Goal: Transaction & Acquisition: Purchase product/service

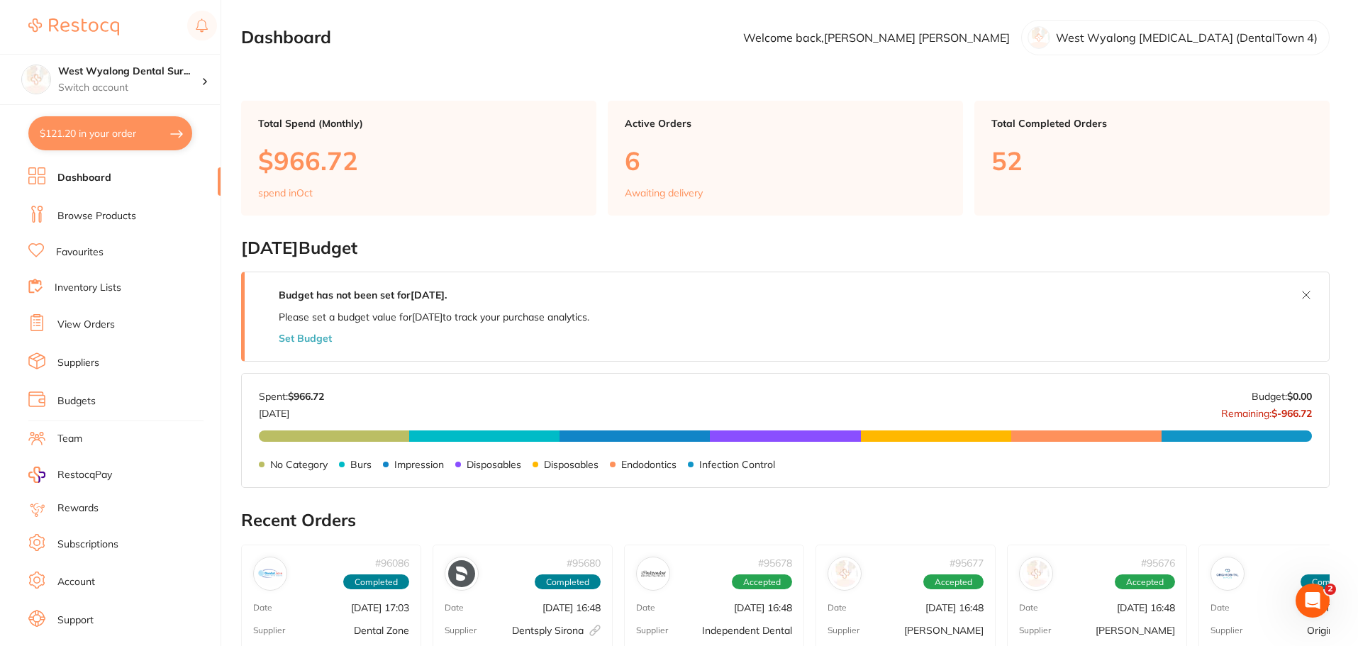
click at [83, 252] on link "Favourites" at bounding box center [80, 252] width 48 height 14
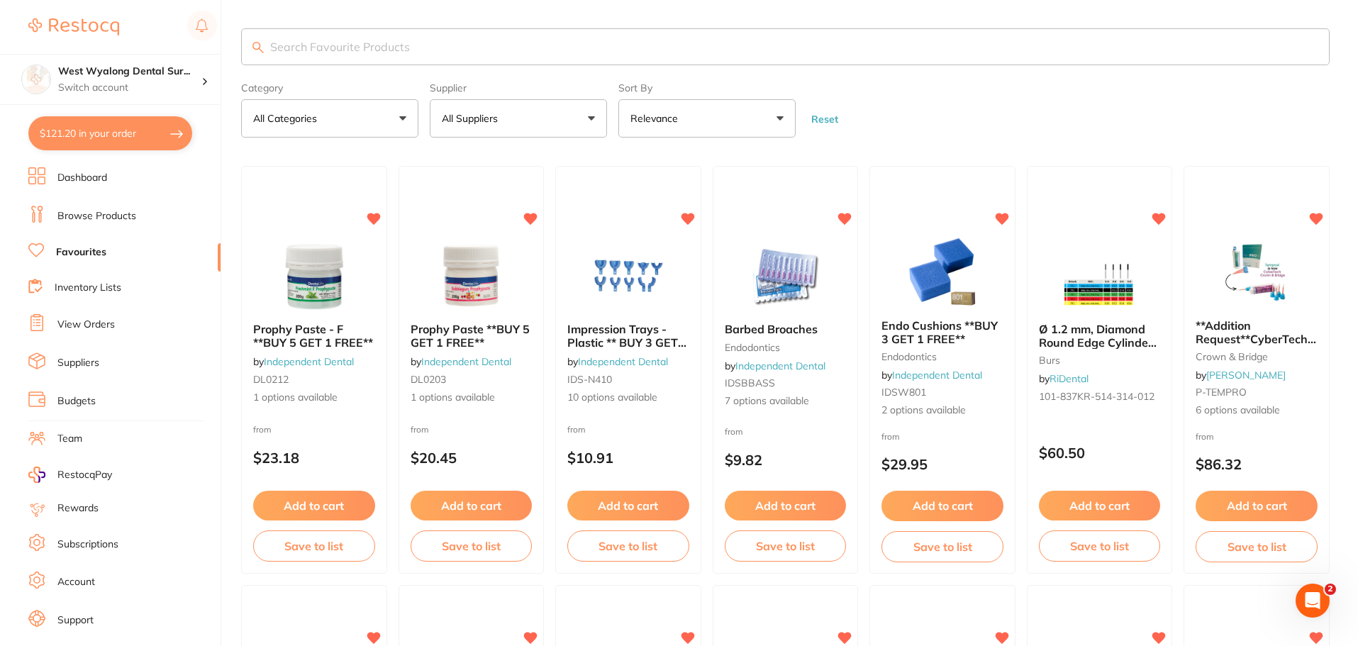
click at [356, 52] on input "search" at bounding box center [785, 46] width 1088 height 37
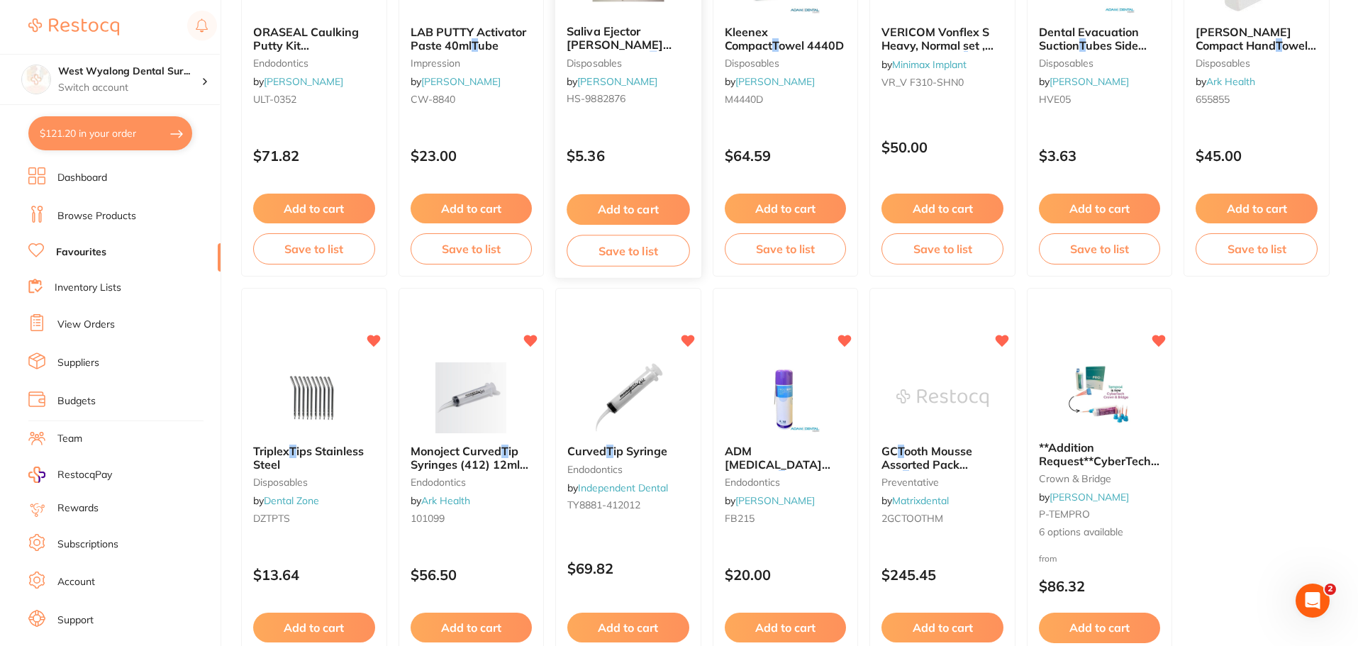
scroll to position [1205, 0]
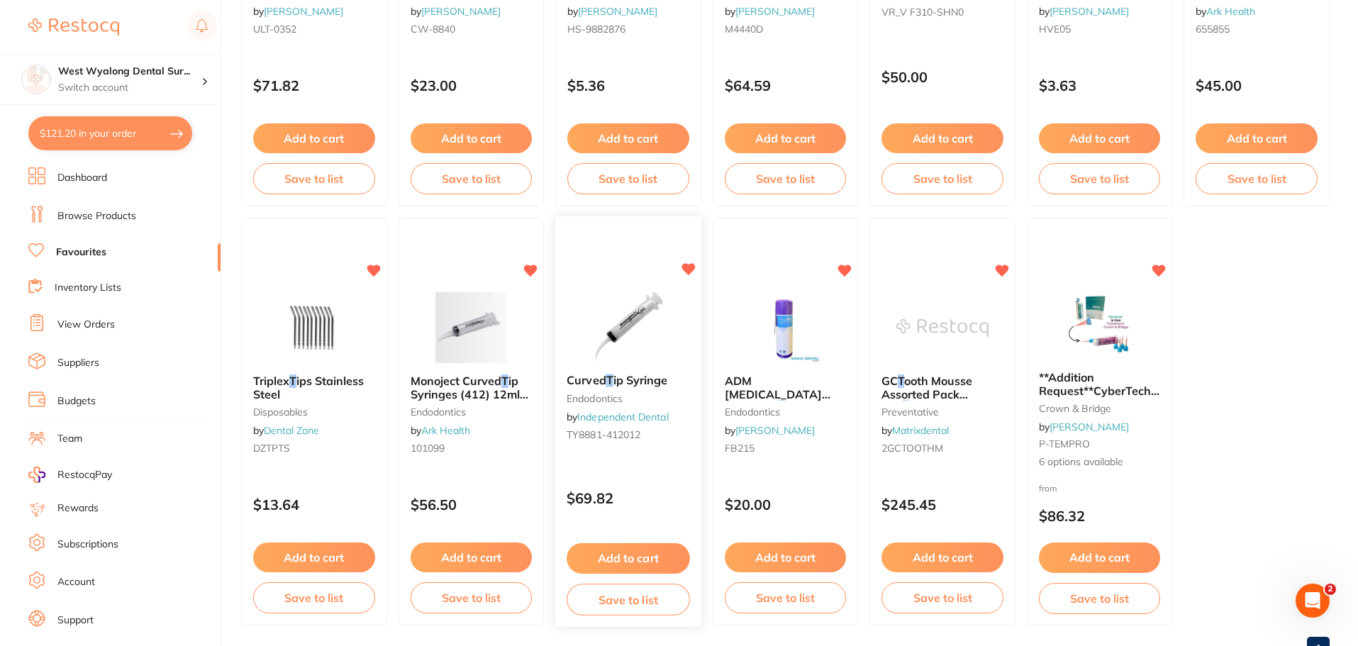
click at [687, 272] on icon at bounding box center [687, 270] width 13 height 12
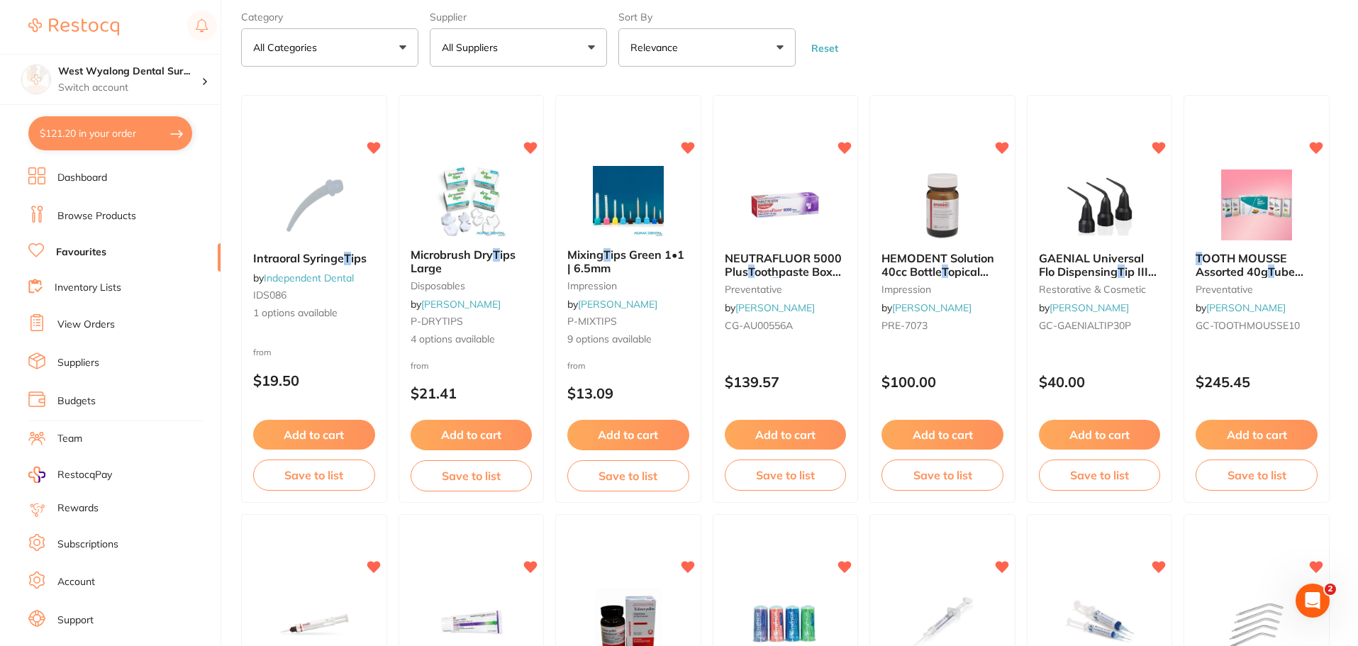
scroll to position [0, 0]
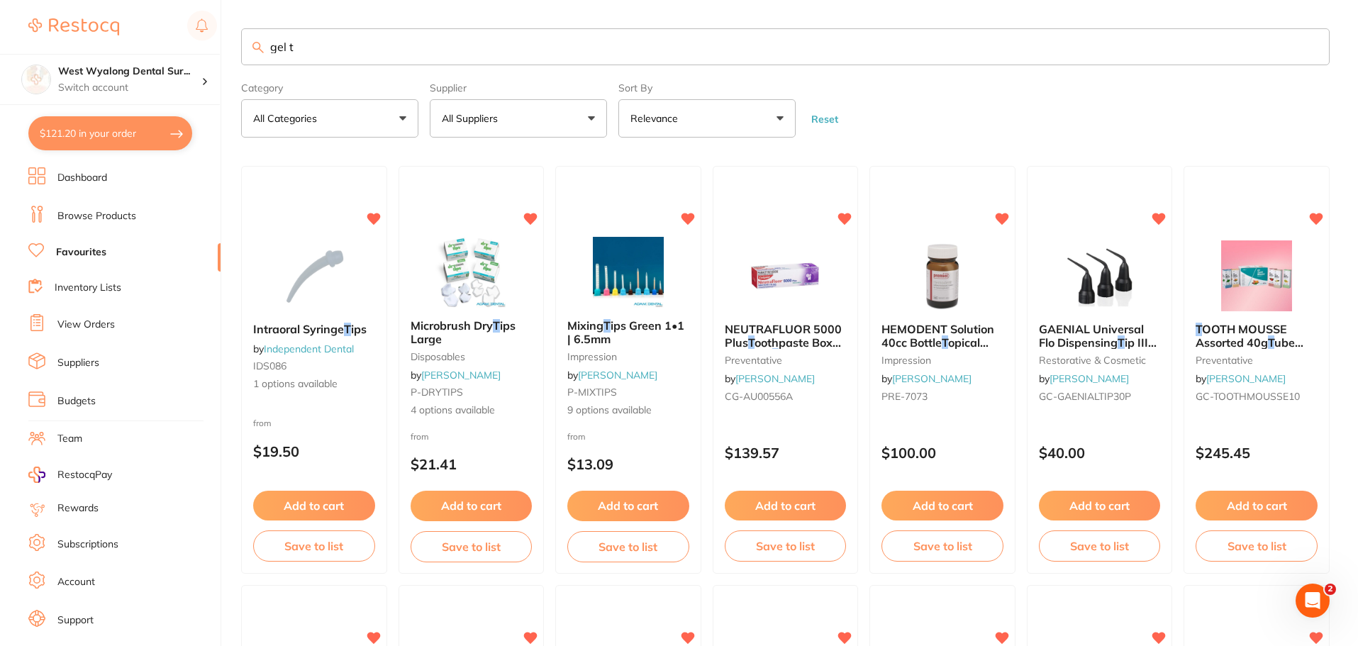
click at [294, 46] on input "gel t" at bounding box center [785, 46] width 1088 height 37
type input "gel tempt"
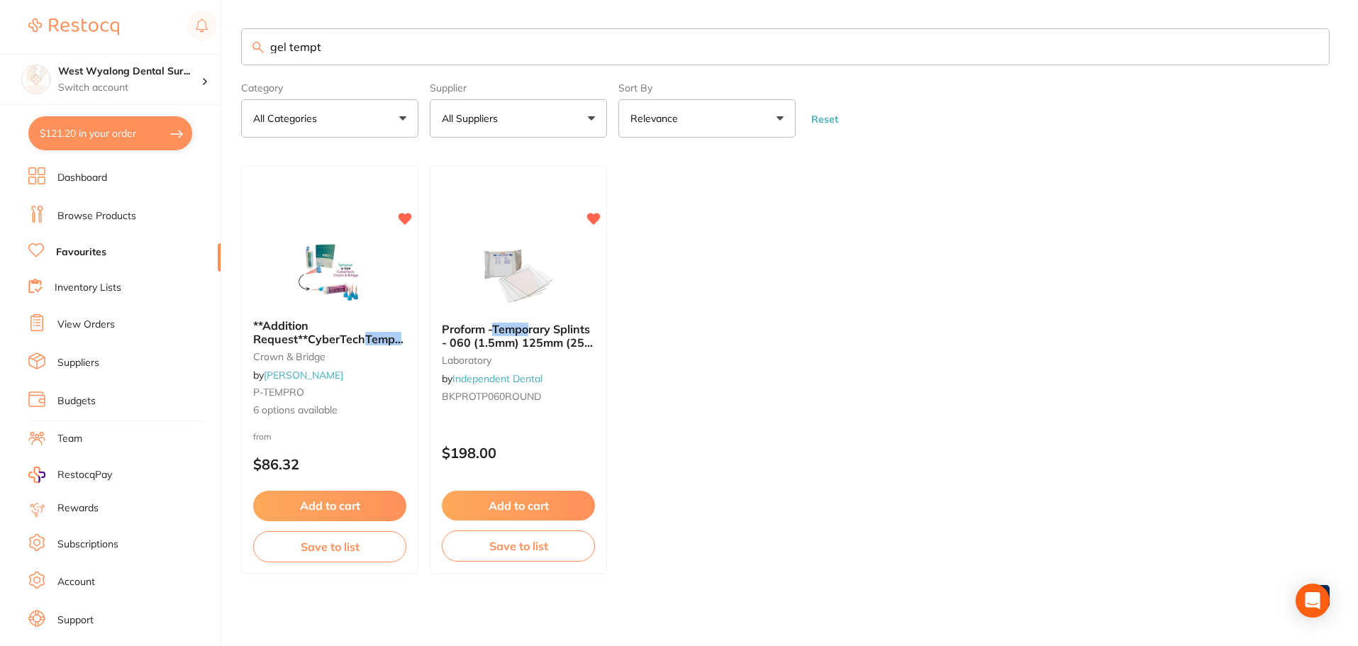
drag, startPoint x: 350, startPoint y: 45, endPoint x: 264, endPoint y: 50, distance: 85.9
click at [264, 50] on input "gel tempt" at bounding box center [785, 46] width 1088 height 37
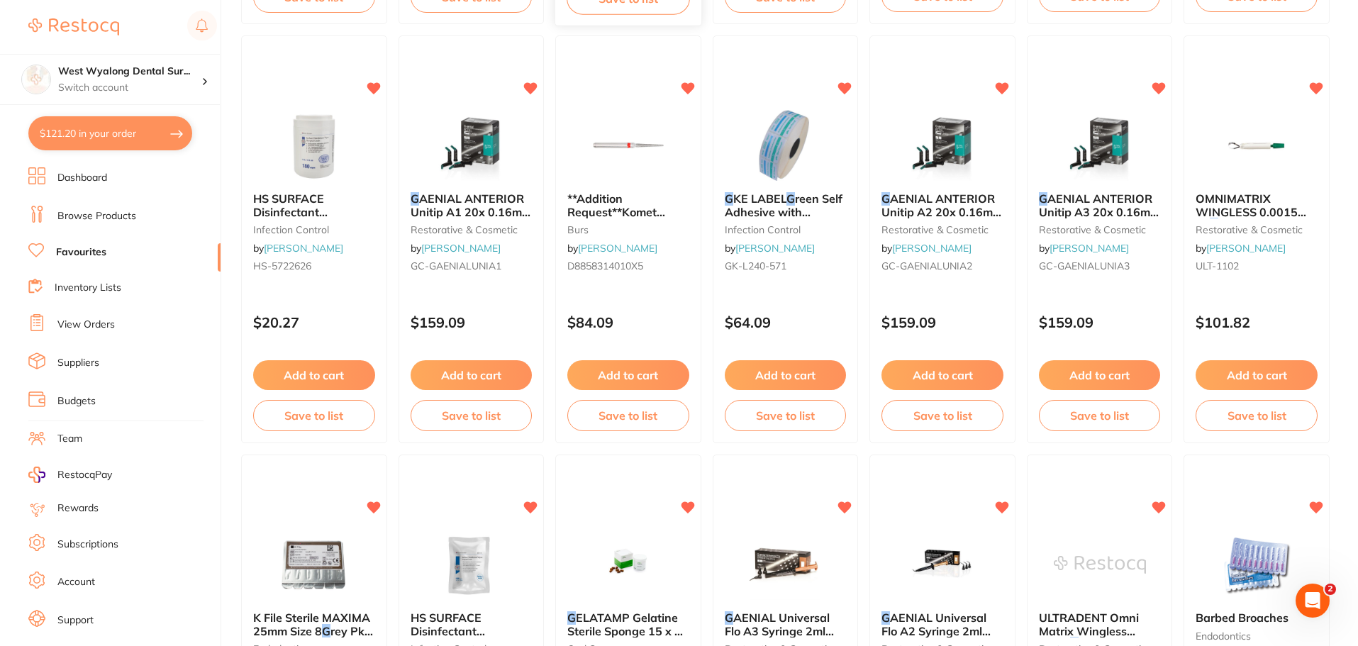
scroll to position [124, 0]
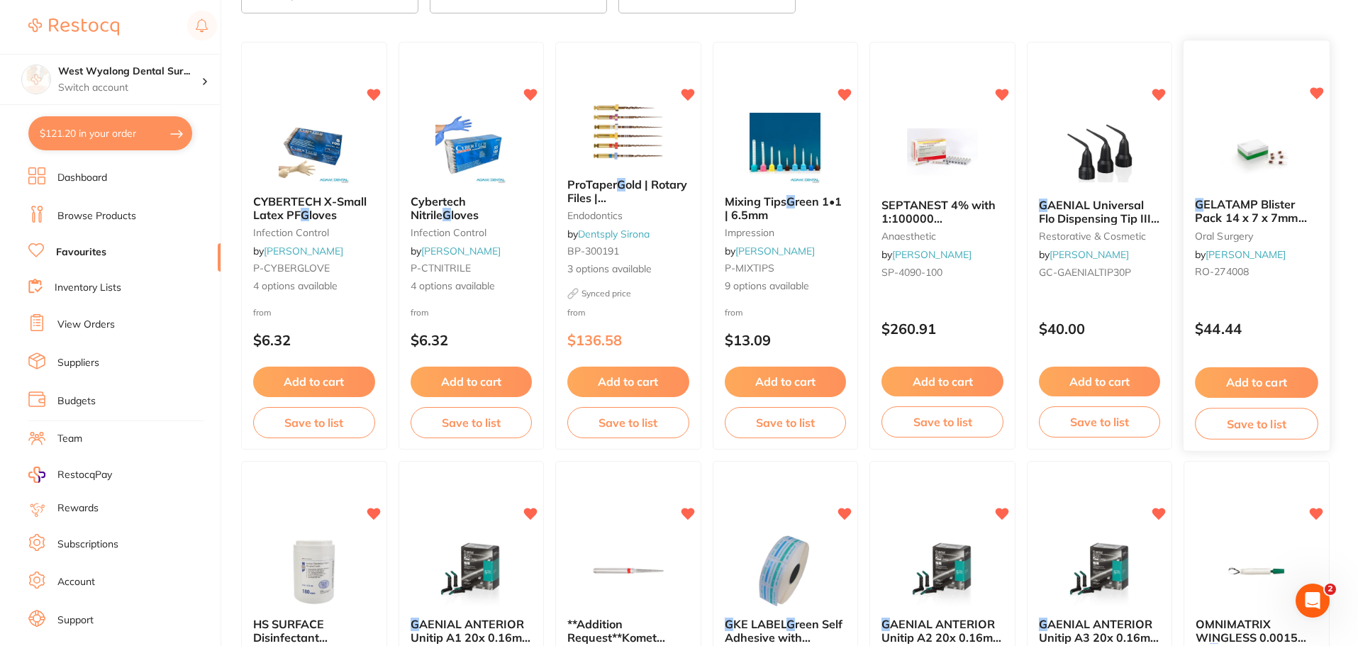
type input "g"
click at [1258, 211] on span "ELATAMP Blister Pack 14 x 7 x 7mm Pack of 20" at bounding box center [1251, 218] width 112 height 40
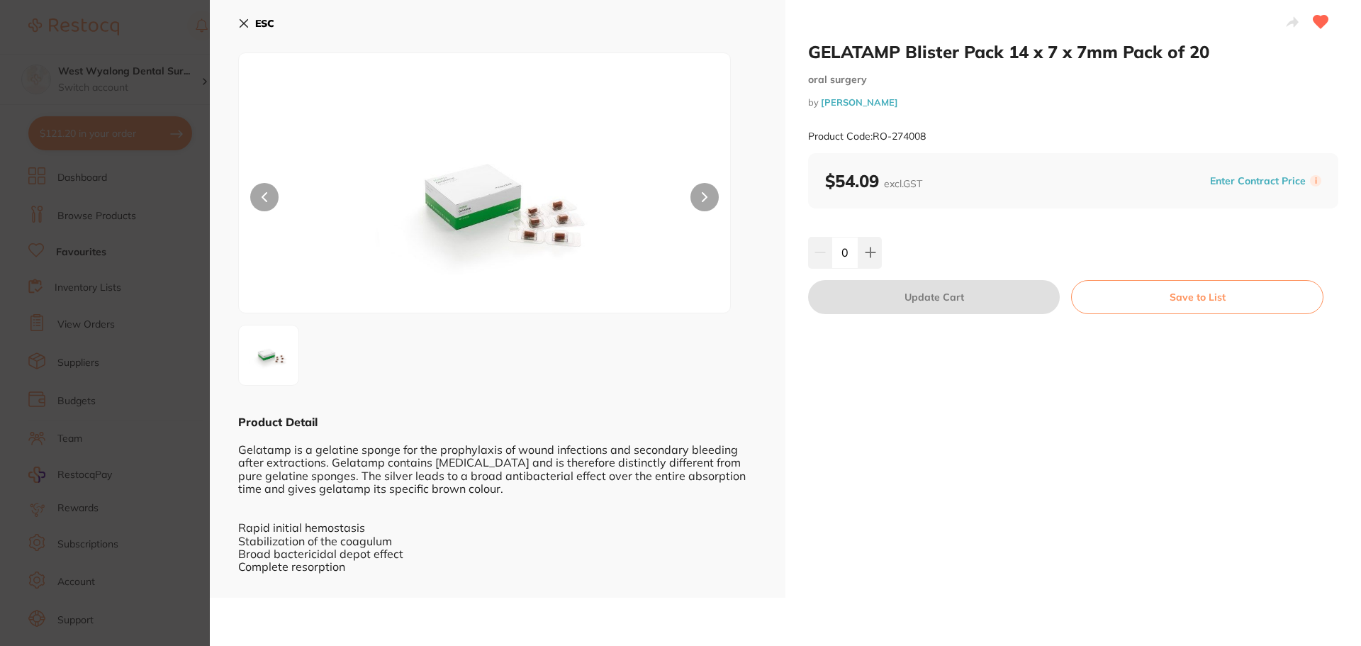
click at [248, 23] on icon at bounding box center [243, 23] width 11 height 11
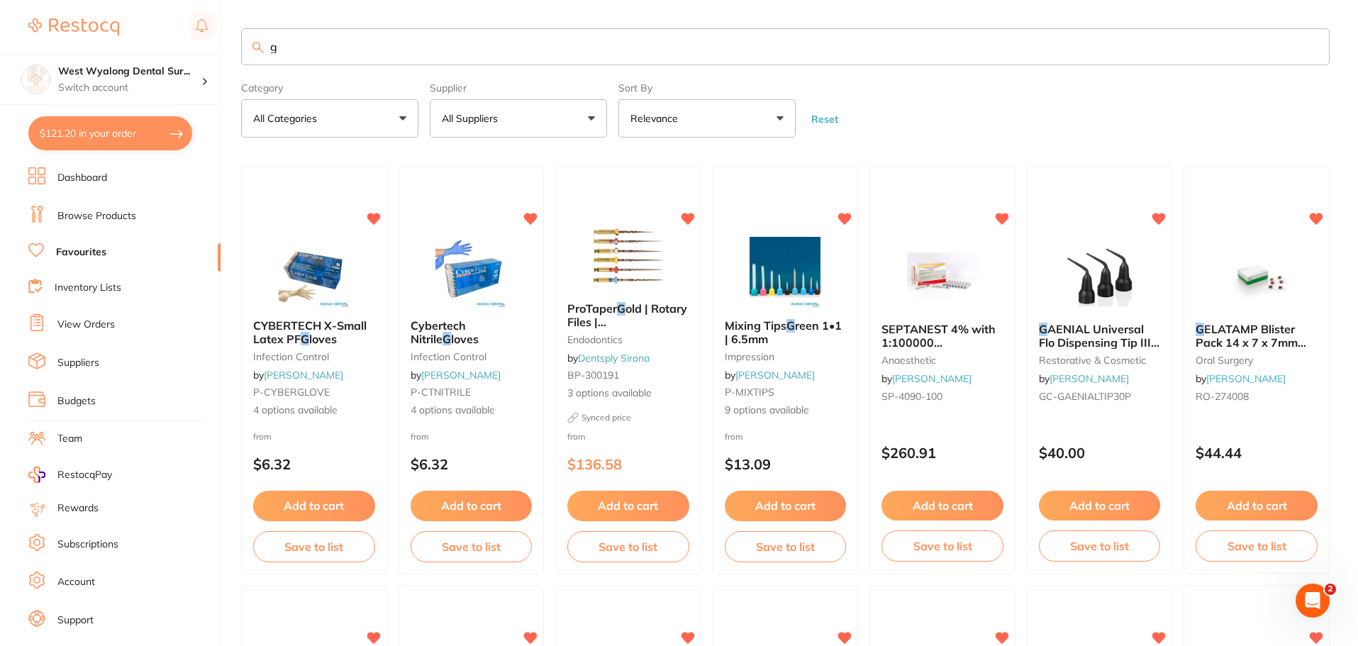
click at [53, 180] on li "Dashboard" at bounding box center [124, 177] width 192 height 21
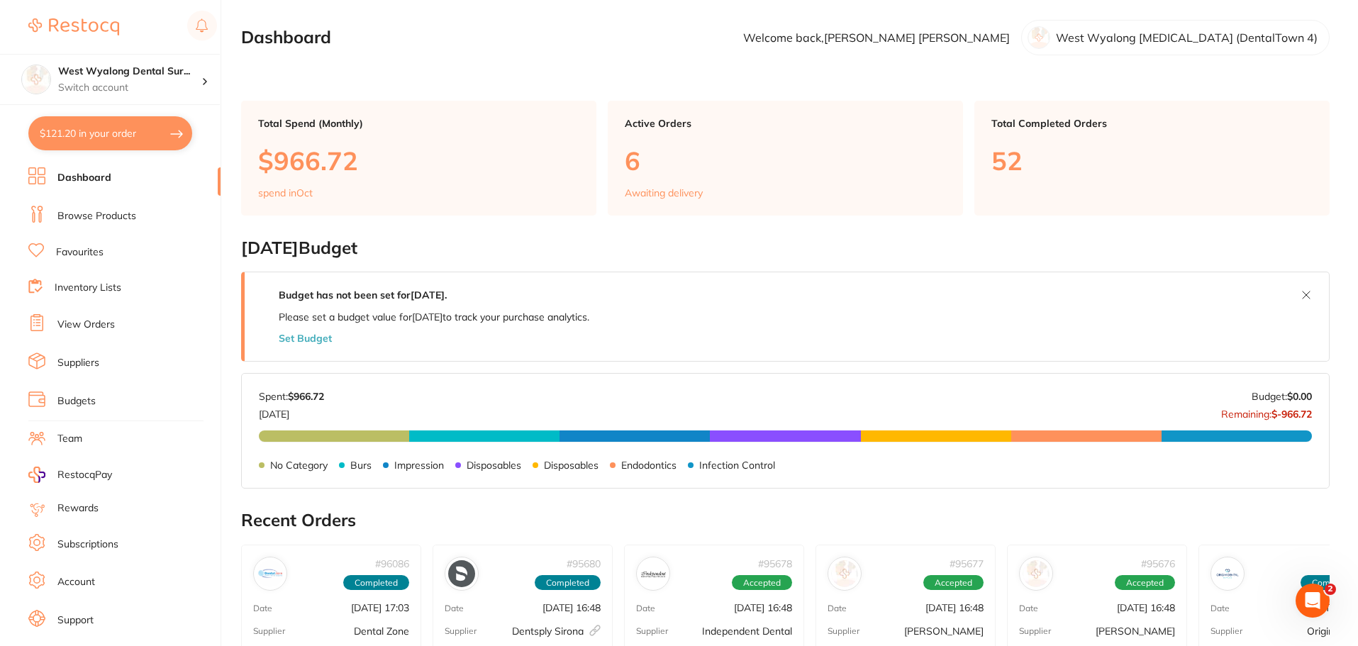
click at [90, 217] on link "Browse Products" at bounding box center [96, 216] width 79 height 14
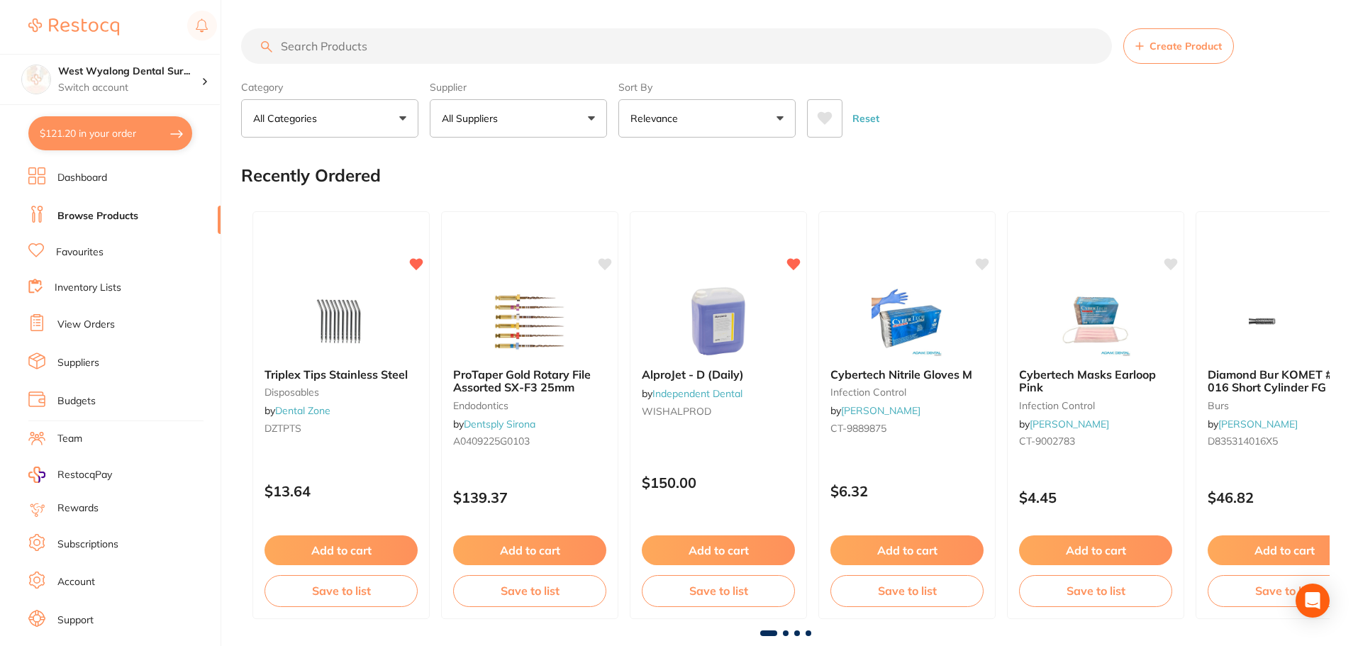
click at [386, 52] on input "search" at bounding box center [676, 45] width 871 height 35
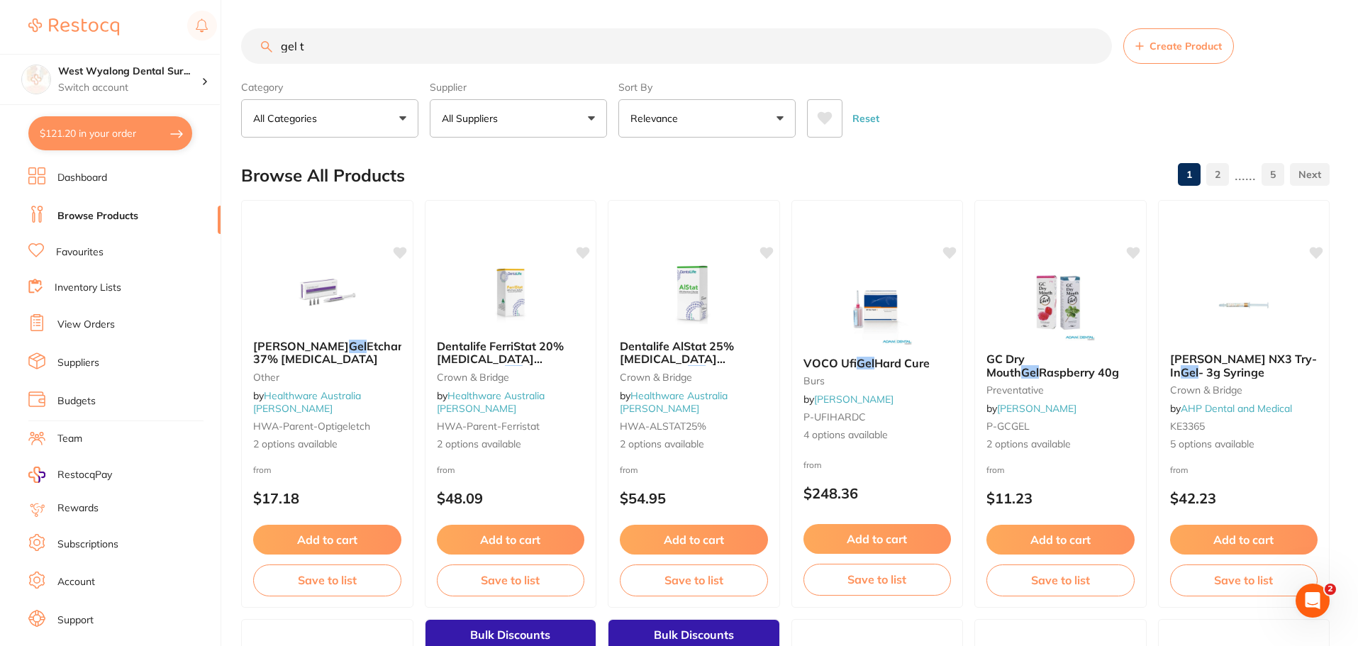
type input "gel te"
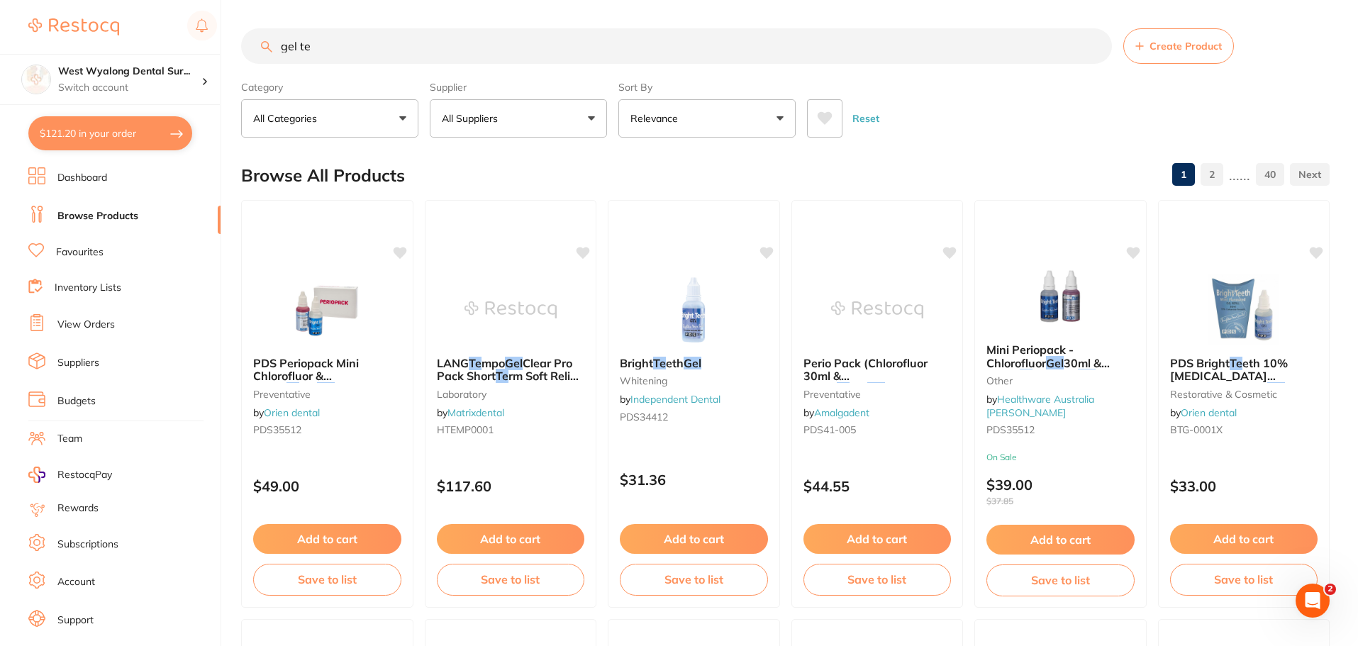
drag, startPoint x: 317, startPoint y: 47, endPoint x: 253, endPoint y: 47, distance: 63.8
click at [253, 47] on input "gel te" at bounding box center [676, 45] width 871 height 35
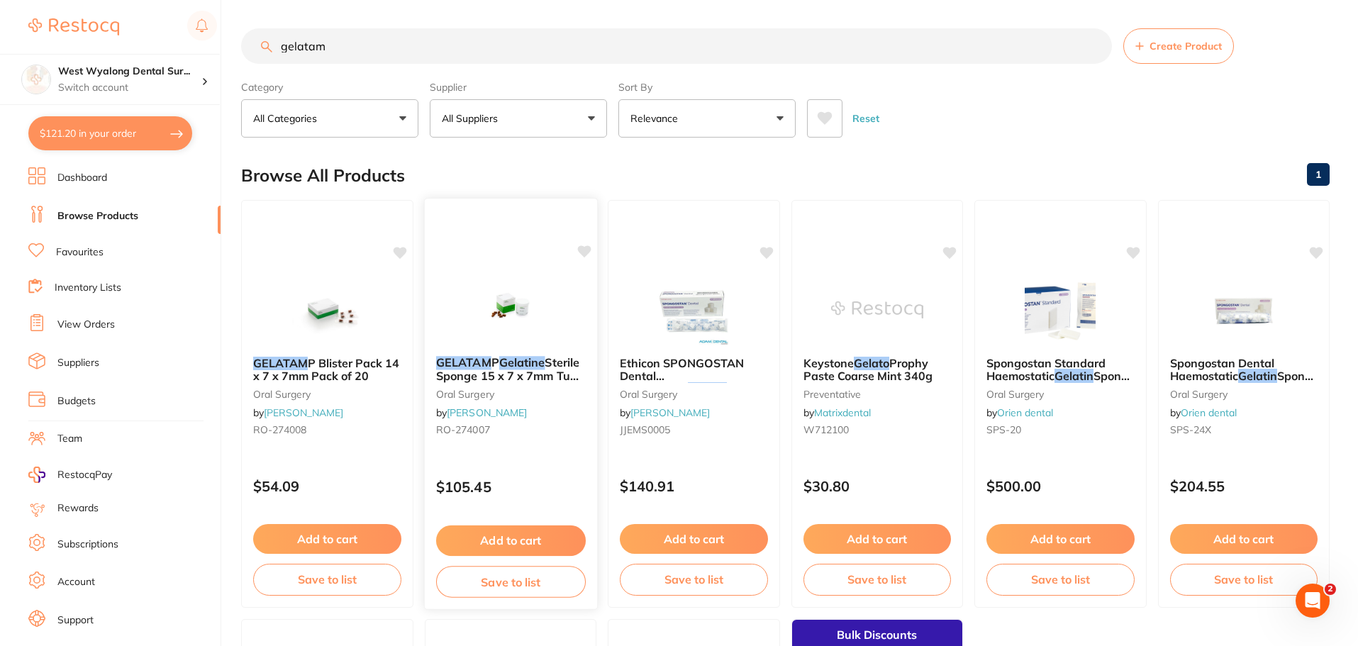
type input "gelatam"
drag, startPoint x: 484, startPoint y: 367, endPoint x: 483, endPoint y: 379, distance: 12.1
click at [484, 367] on em "GELATAM" at bounding box center [464, 363] width 55 height 14
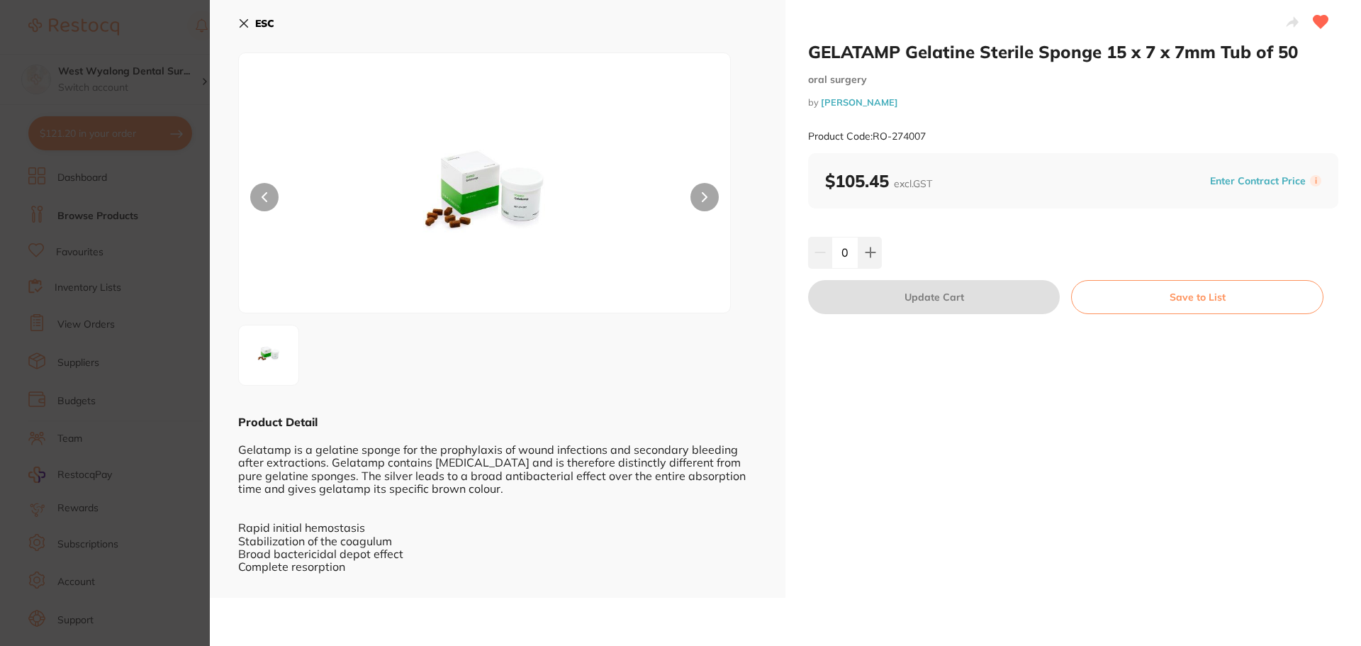
click at [243, 24] on icon at bounding box center [244, 24] width 8 height 8
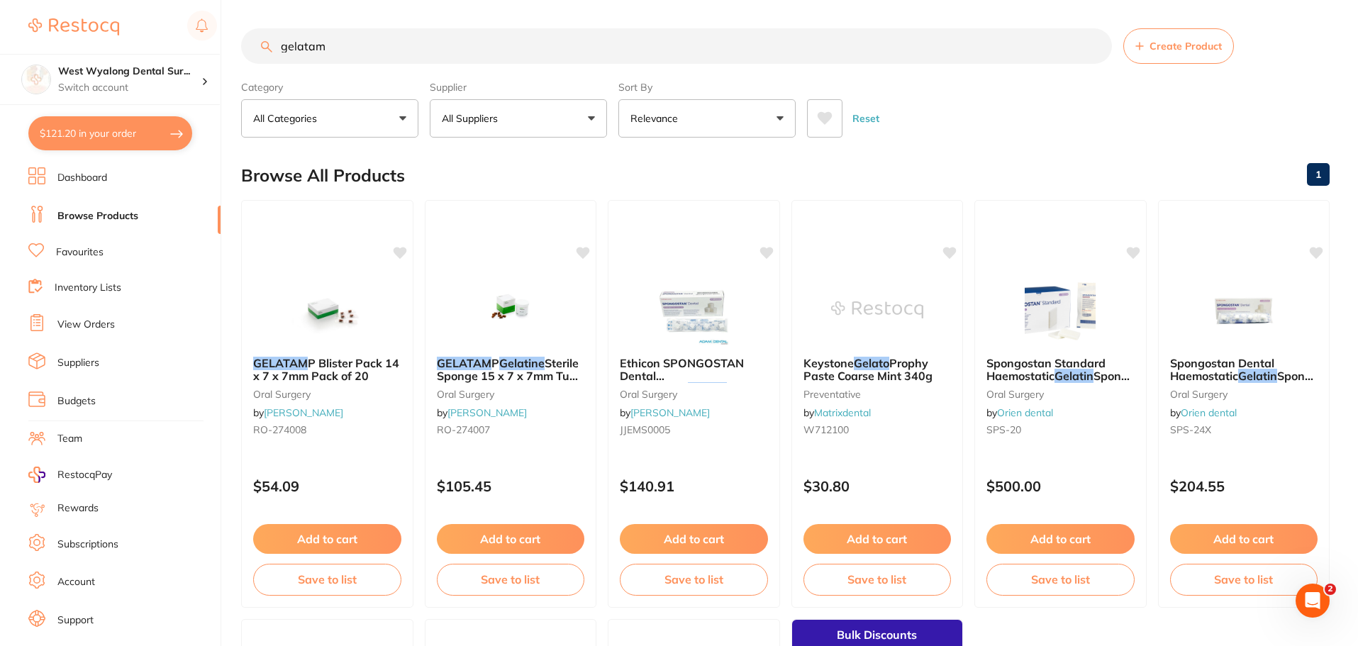
drag, startPoint x: 511, startPoint y: 546, endPoint x: 498, endPoint y: 540, distance: 14.3
click at [511, 546] on button "Add to cart" at bounding box center [511, 539] width 148 height 30
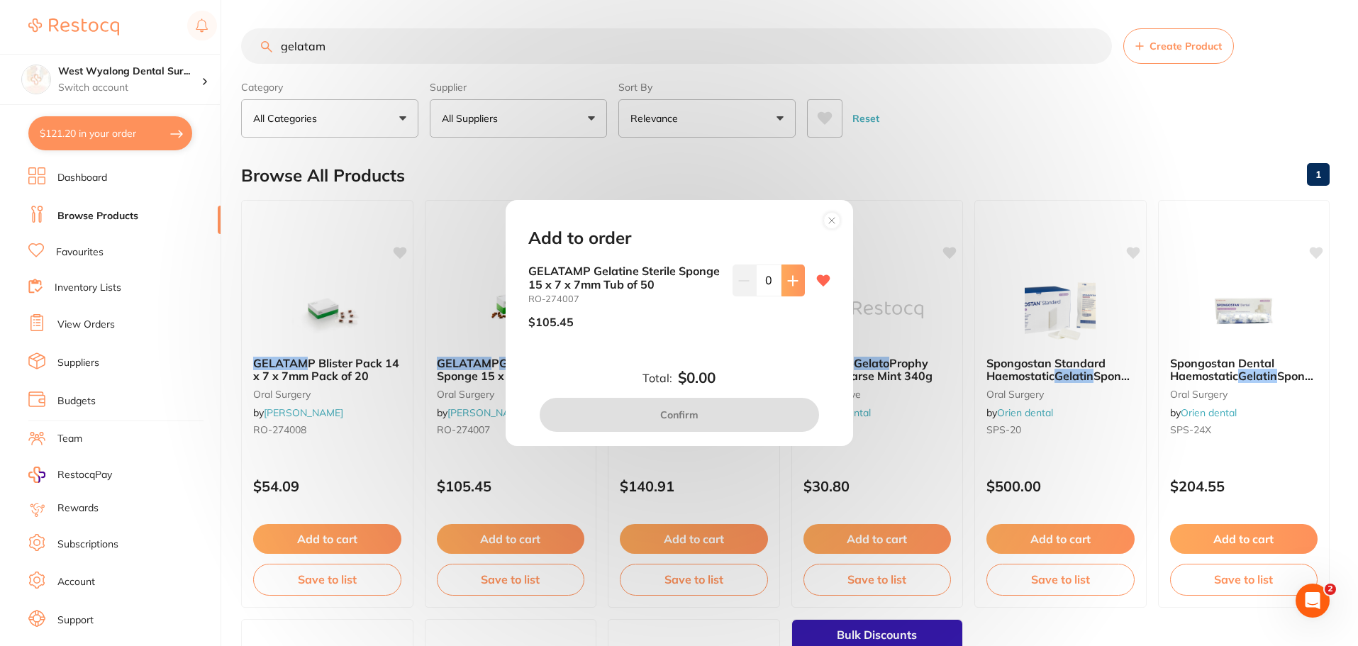
click at [792, 286] on button at bounding box center [792, 279] width 23 height 31
type input "1"
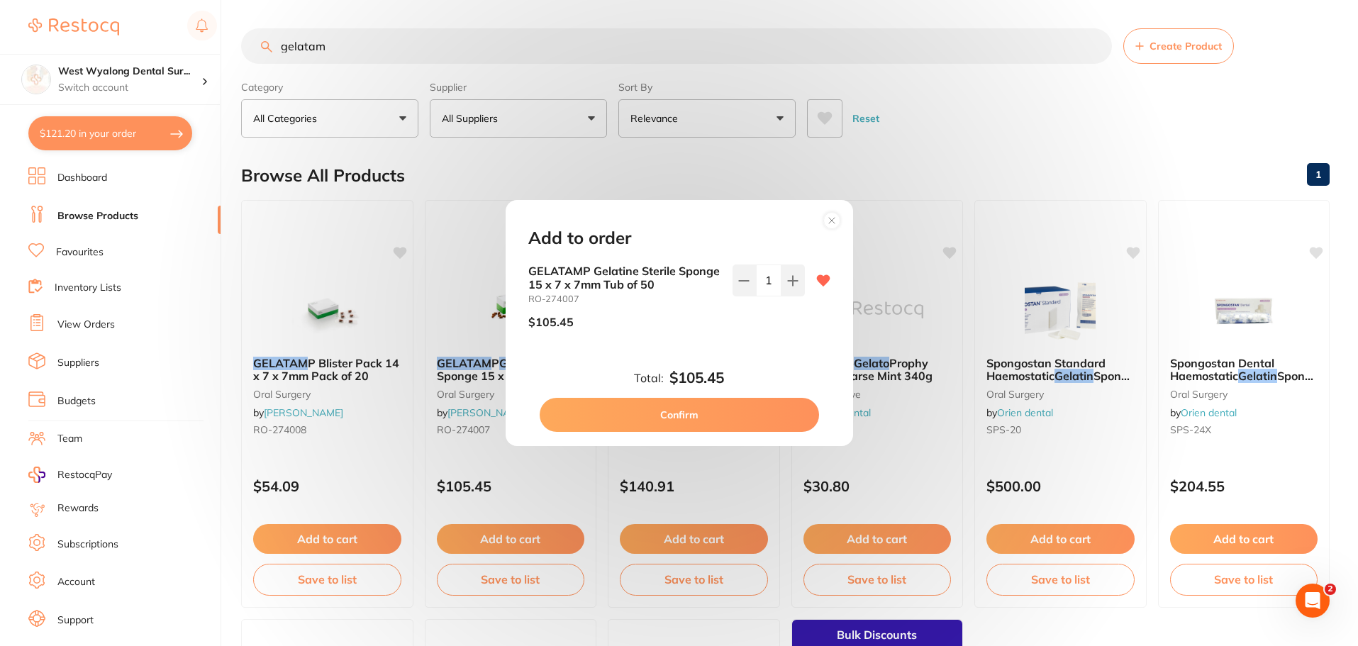
click at [681, 414] on button "Confirm" at bounding box center [679, 415] width 279 height 34
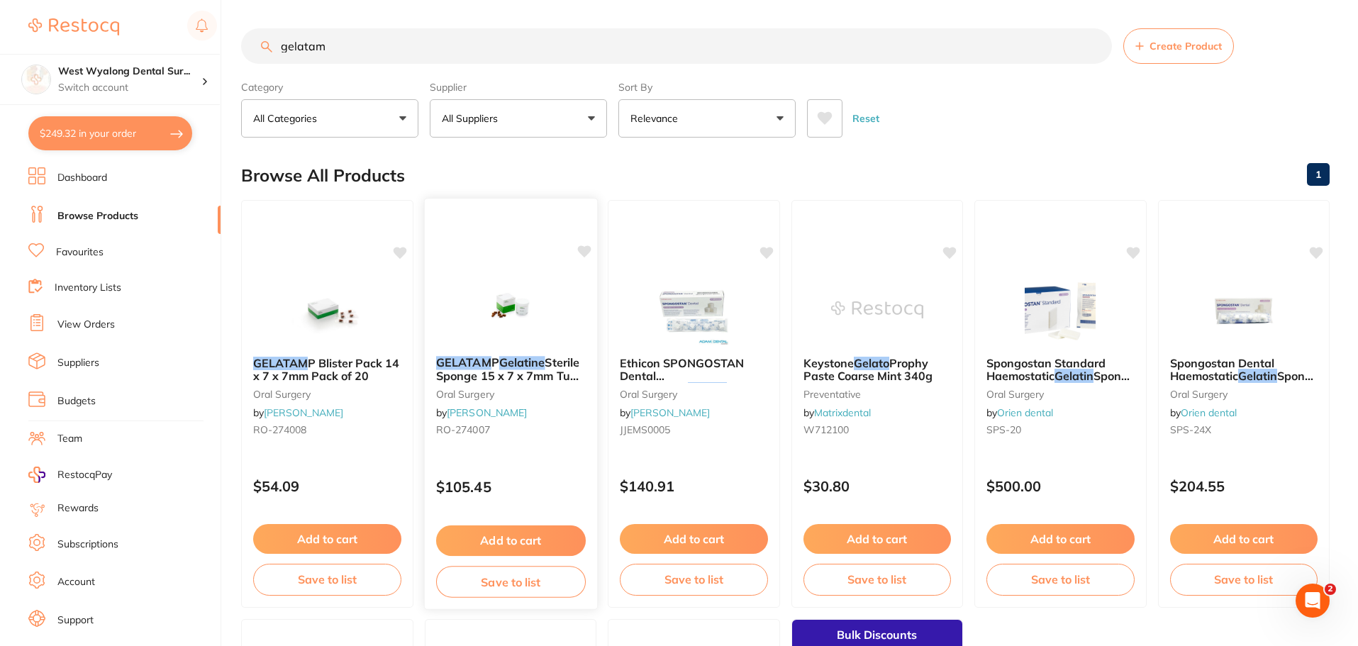
click at [581, 256] on icon at bounding box center [583, 252] width 14 height 14
click at [583, 250] on icon at bounding box center [583, 251] width 13 height 12
click at [587, 252] on icon at bounding box center [583, 251] width 13 height 12
click at [583, 252] on icon at bounding box center [583, 251] width 13 height 12
drag, startPoint x: 345, startPoint y: 43, endPoint x: 215, endPoint y: 41, distance: 130.5
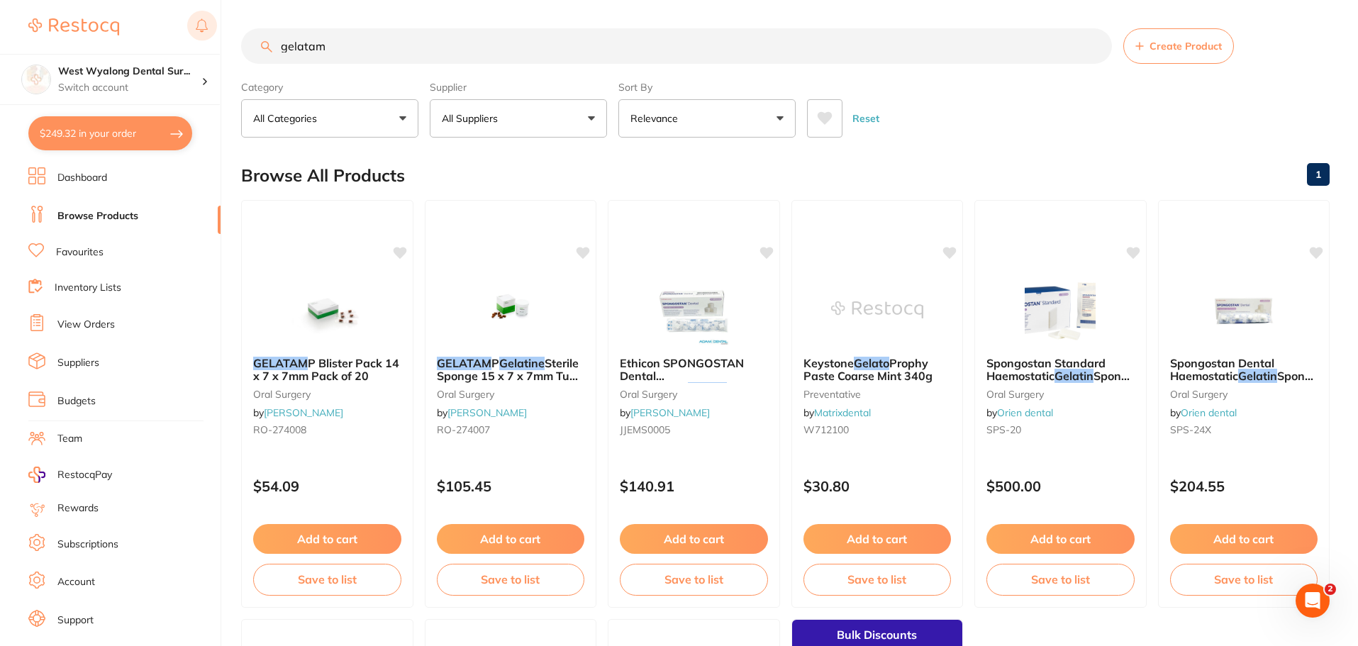
click at [196, 37] on div "$249.32 West Wyalong Dental Sur... Switch account West Wyalong [MEDICAL_DATA] (…" at bounding box center [679, 323] width 1358 height 646
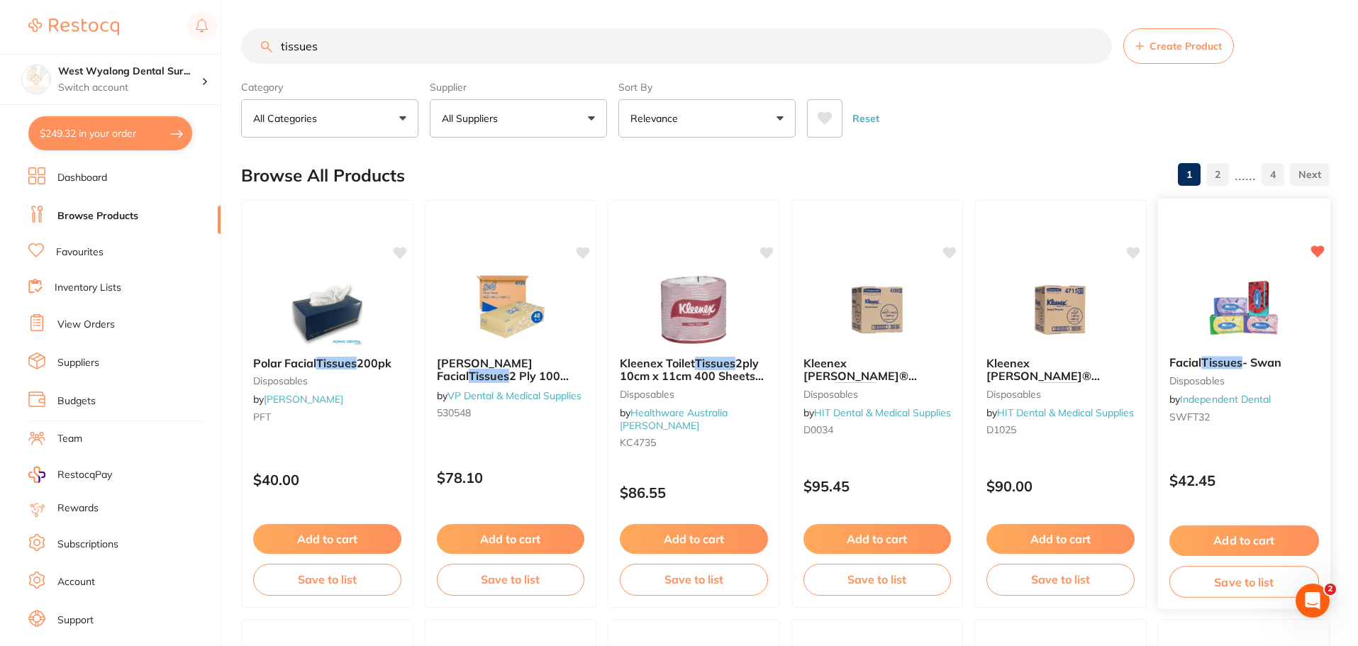
type input "tissues"
drag, startPoint x: 1220, startPoint y: 359, endPoint x: 743, endPoint y: 510, distance: 500.5
click at [1220, 359] on em "Tissues" at bounding box center [1222, 363] width 40 height 14
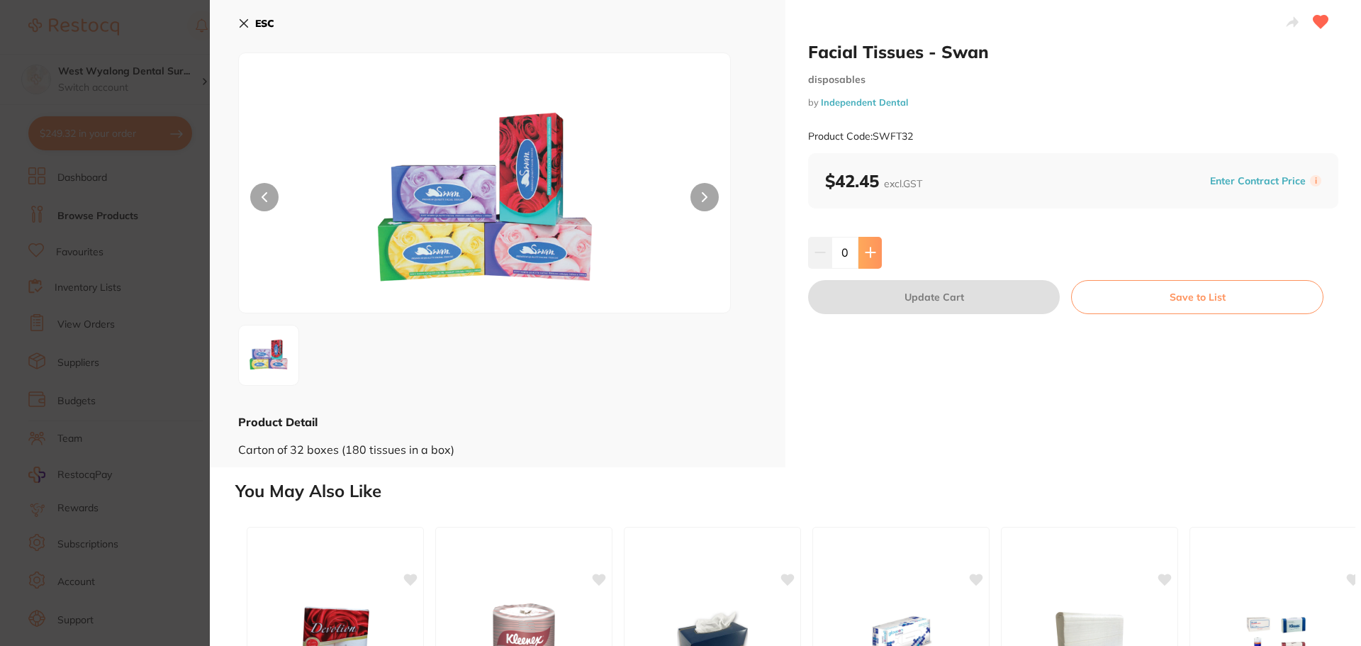
click at [868, 248] on icon at bounding box center [870, 252] width 9 height 9
type input "1"
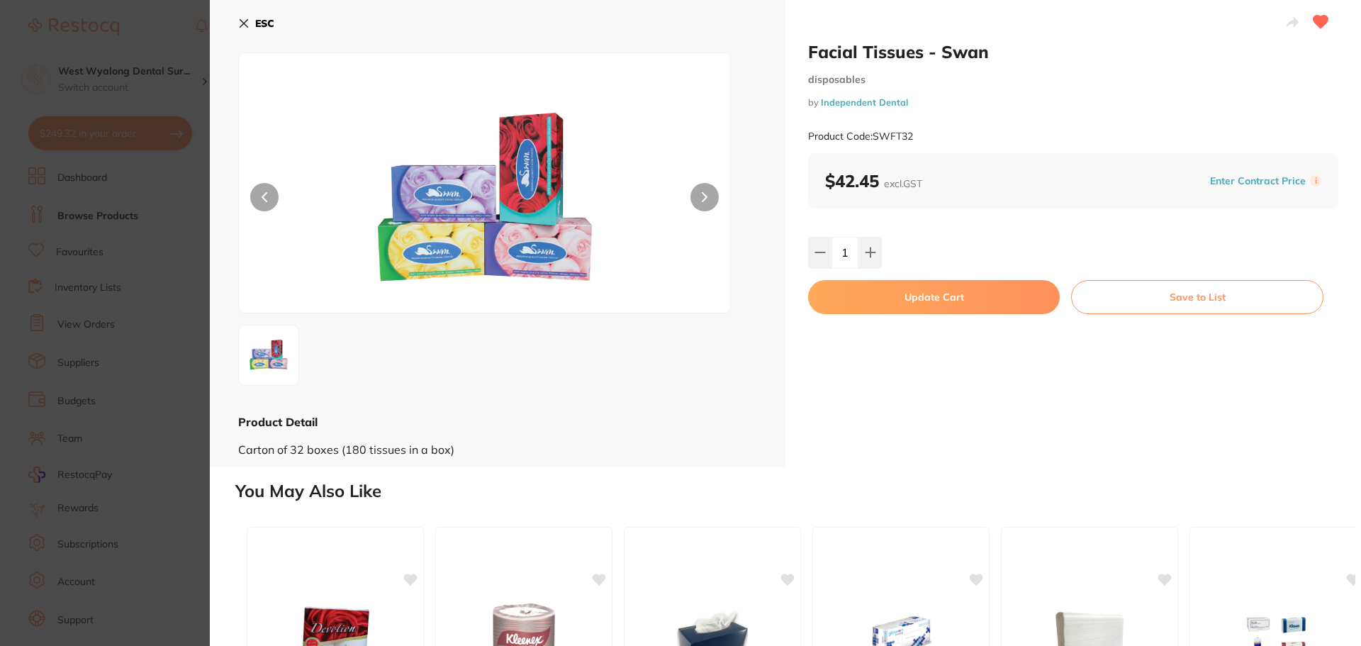
click at [928, 299] on button "Update Cart" at bounding box center [934, 297] width 252 height 34
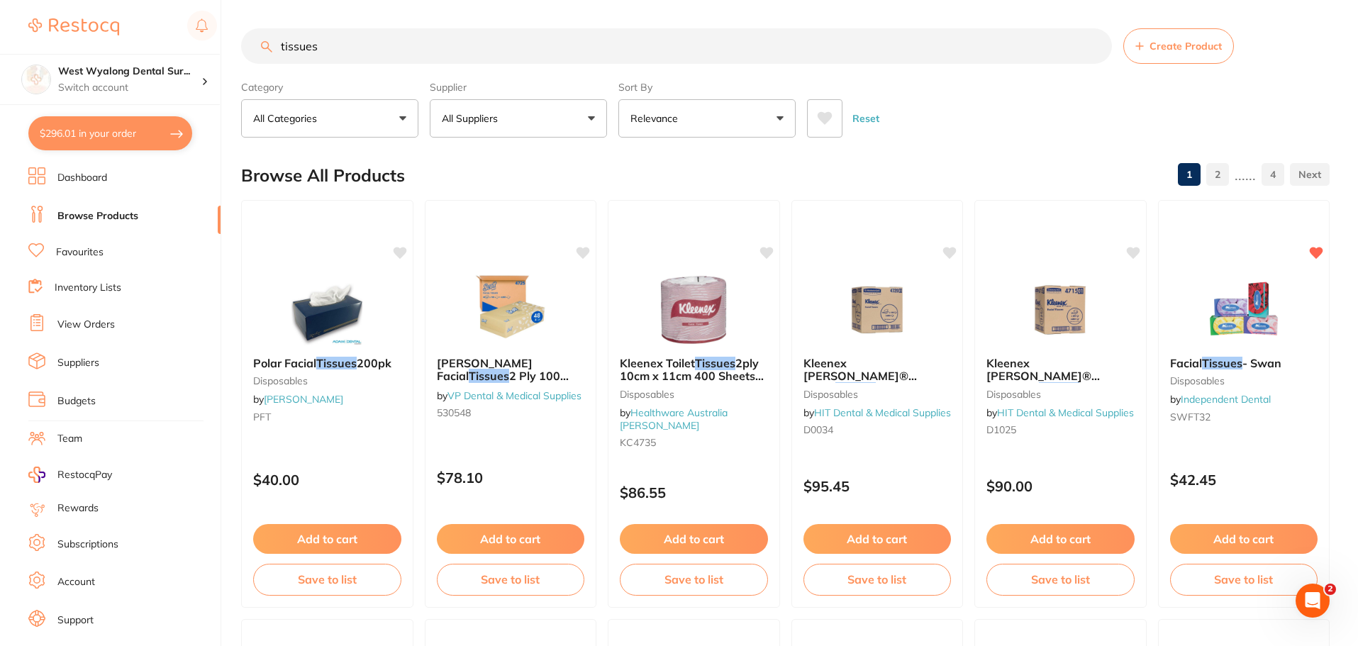
drag, startPoint x: 325, startPoint y: 43, endPoint x: 260, endPoint y: 48, distance: 65.5
click at [260, 48] on input "tissues" at bounding box center [676, 45] width 871 height 35
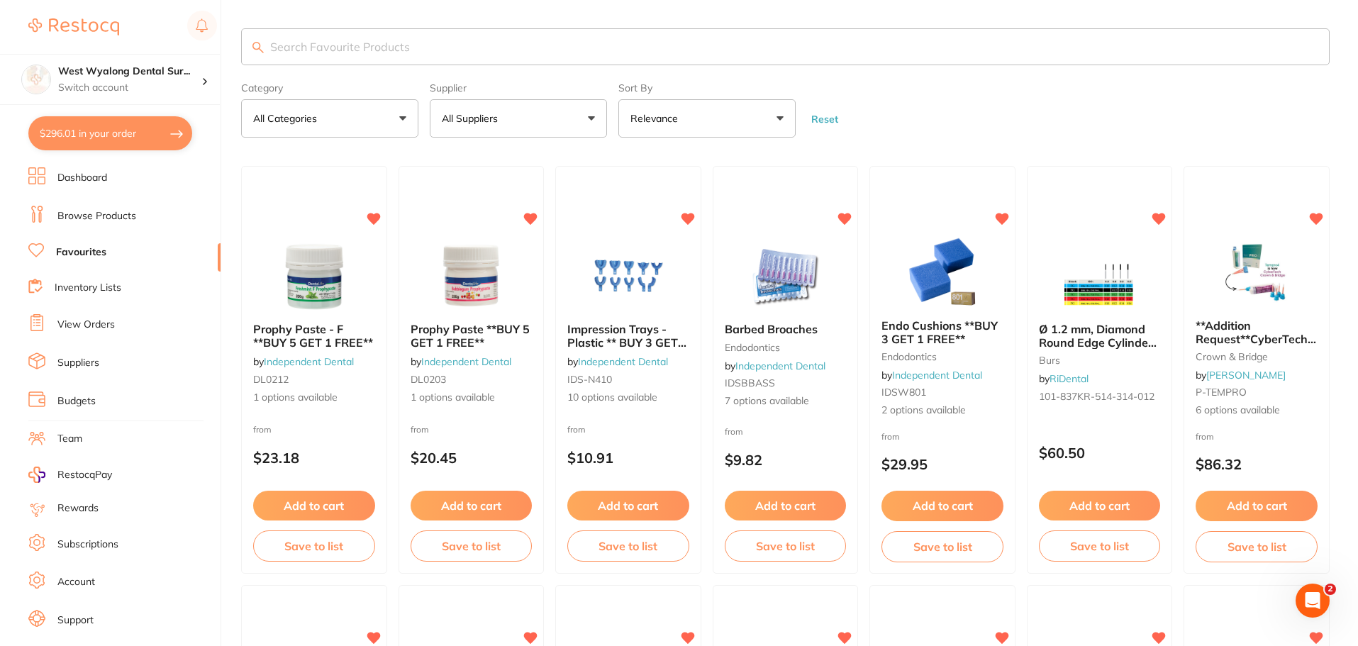
click at [294, 43] on input "search" at bounding box center [785, 46] width 1088 height 37
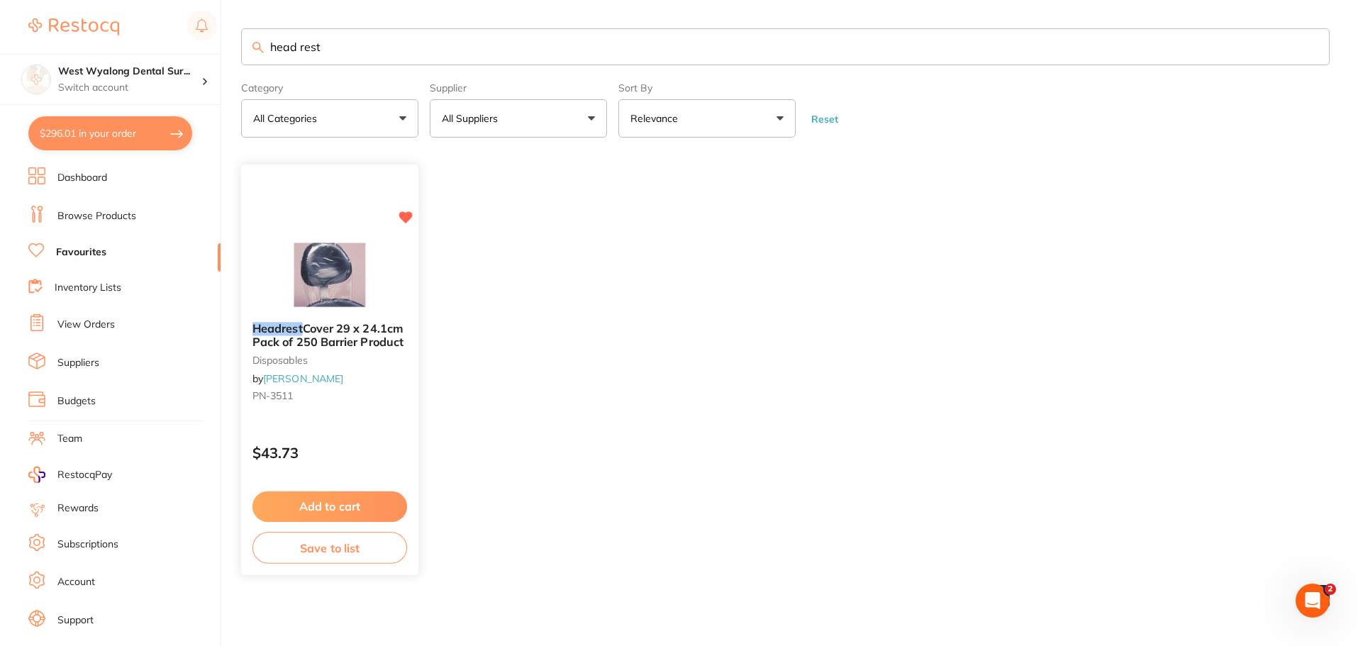
type input "head rest"
click at [347, 507] on button "Add to cart" at bounding box center [329, 506] width 153 height 30
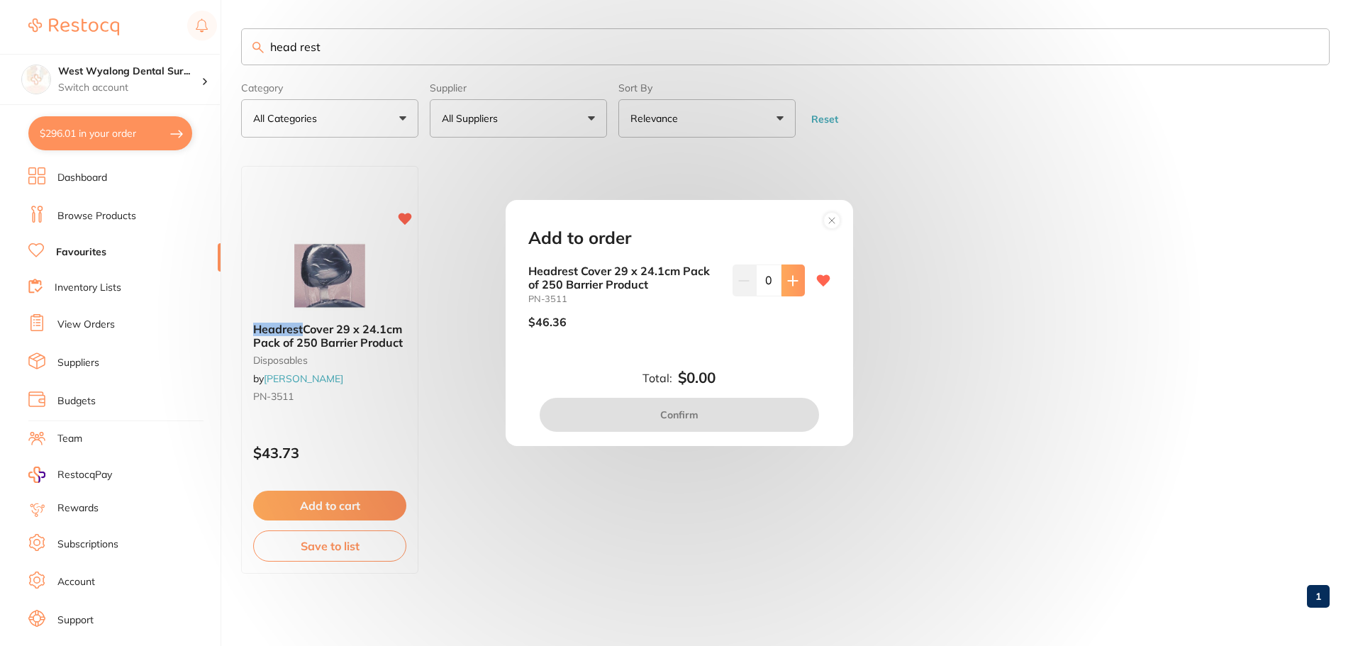
click at [788, 284] on icon at bounding box center [792, 280] width 9 height 9
type input "1"
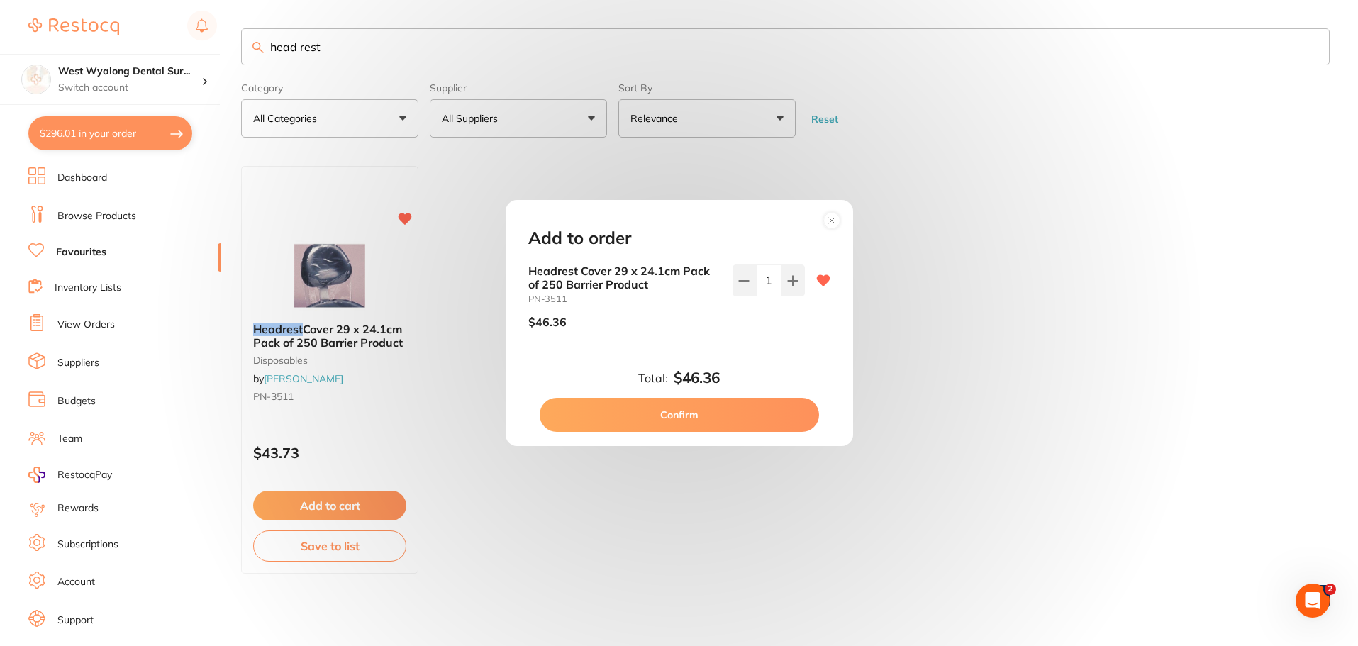
click at [685, 415] on button "Confirm" at bounding box center [679, 415] width 279 height 34
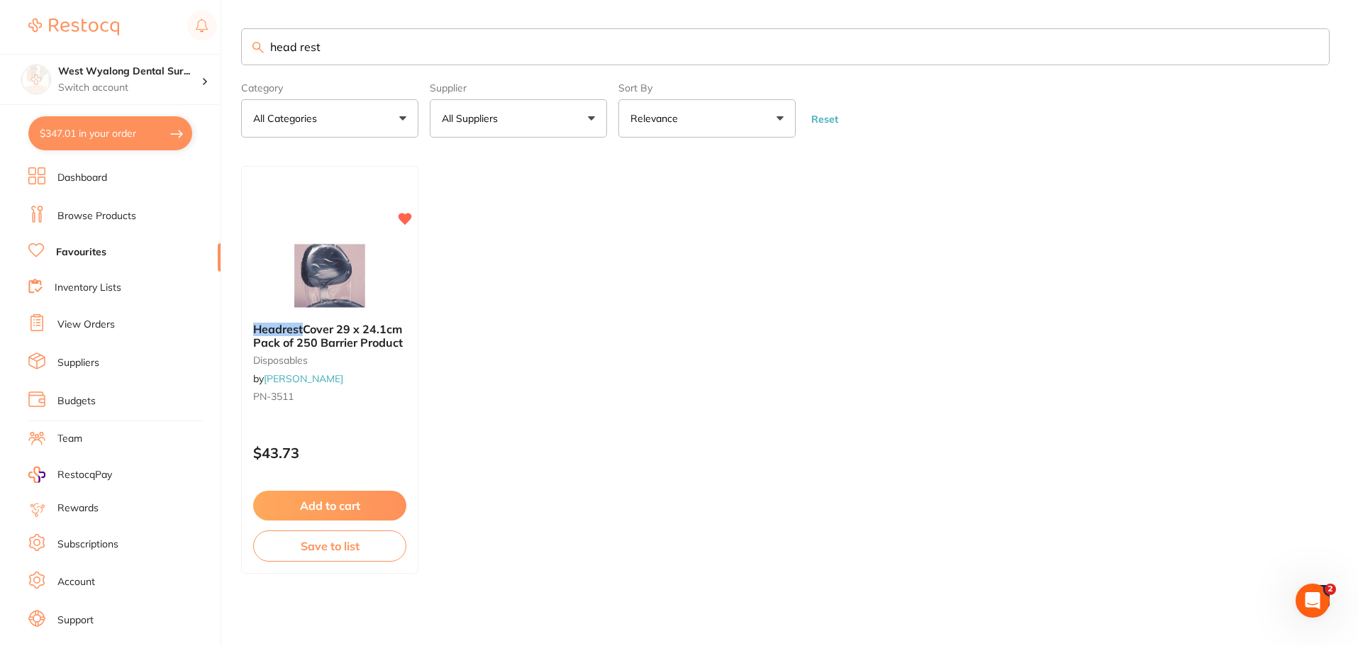
drag, startPoint x: 341, startPoint y: 55, endPoint x: 224, endPoint y: 52, distance: 117.0
click at [224, 52] on div "$347.01 West Wyalong Dental Sur... Switch account West Wyalong [MEDICAL_DATA] (…" at bounding box center [679, 323] width 1358 height 646
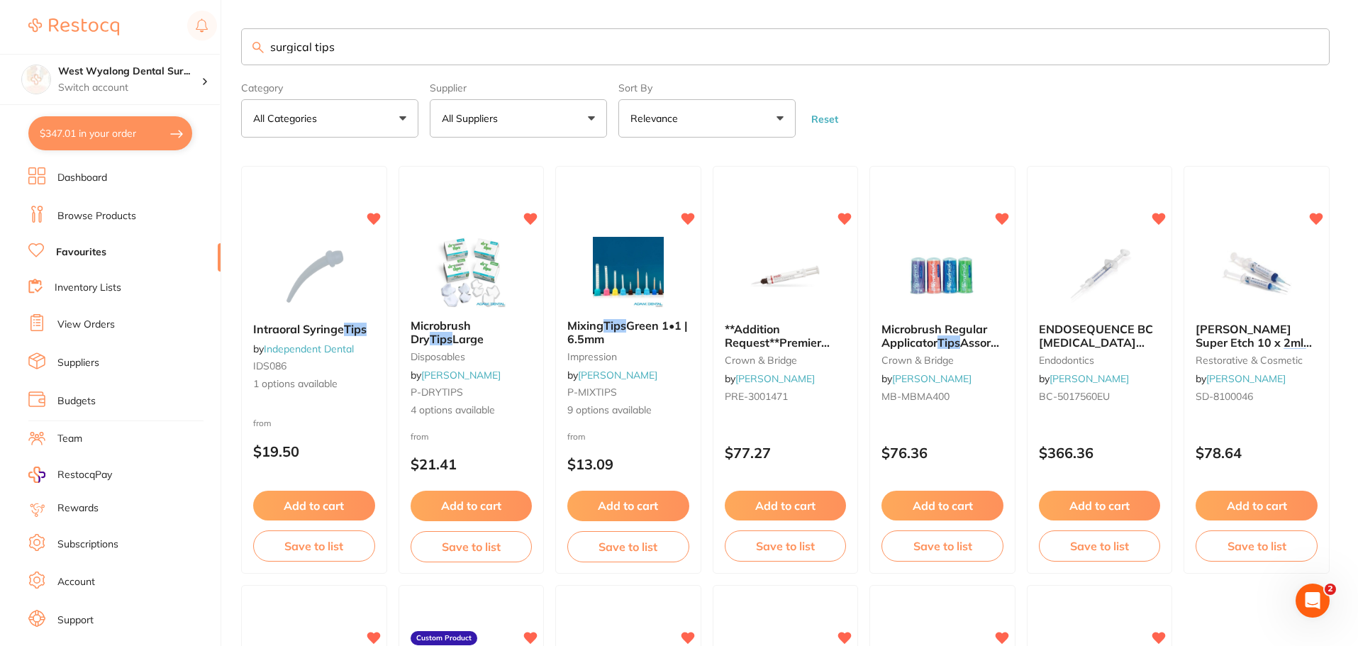
scroll to position [1, 0]
drag, startPoint x: 388, startPoint y: 50, endPoint x: 213, endPoint y: 63, distance: 175.6
click at [213, 63] on div "$347.01 West Wyalong Dental Sur... Switch account West Wyalong [MEDICAL_DATA] (…" at bounding box center [679, 323] width 1358 height 646
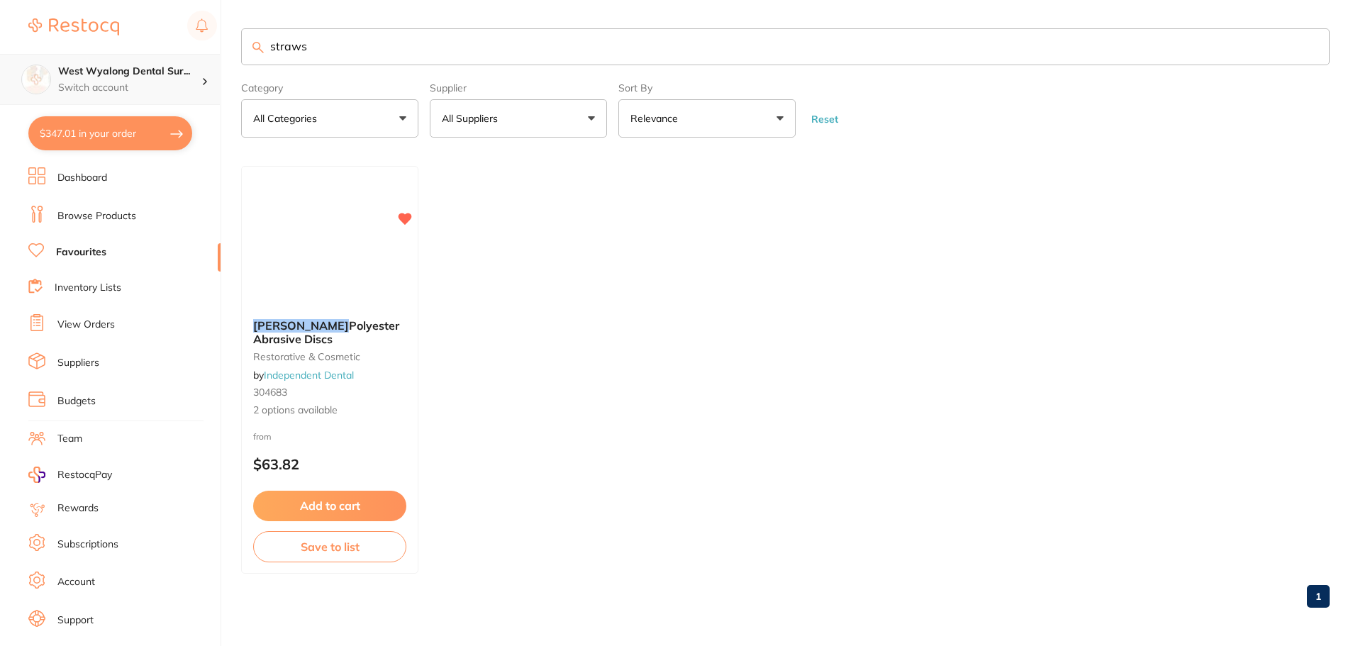
drag, startPoint x: 318, startPoint y: 55, endPoint x: 212, endPoint y: 57, distance: 105.7
click at [212, 57] on div "$347.01 West Wyalong Dental Sur... Switch account West Wyalong [MEDICAL_DATA] (…" at bounding box center [679, 323] width 1358 height 646
type input "esv"
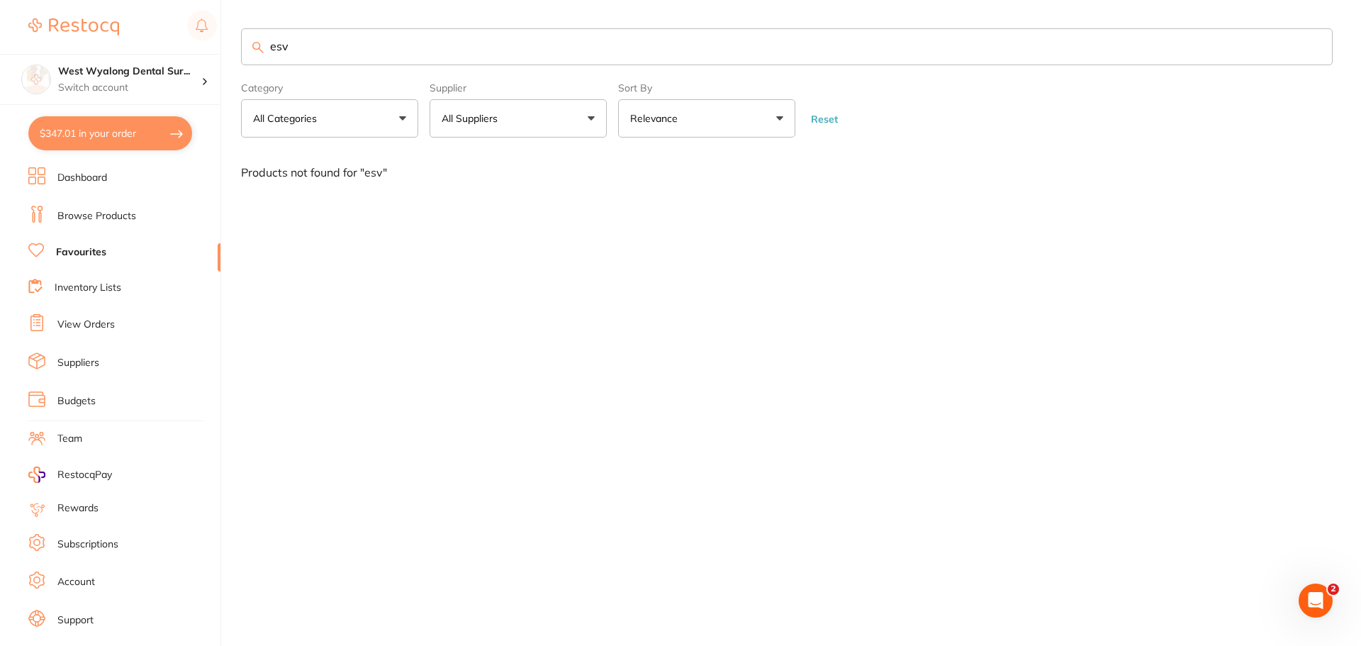
scroll to position [1, 0]
drag, startPoint x: 285, startPoint y: 50, endPoint x: 253, endPoint y: 55, distance: 32.3
click at [253, 55] on input "esv" at bounding box center [787, 46] width 1092 height 37
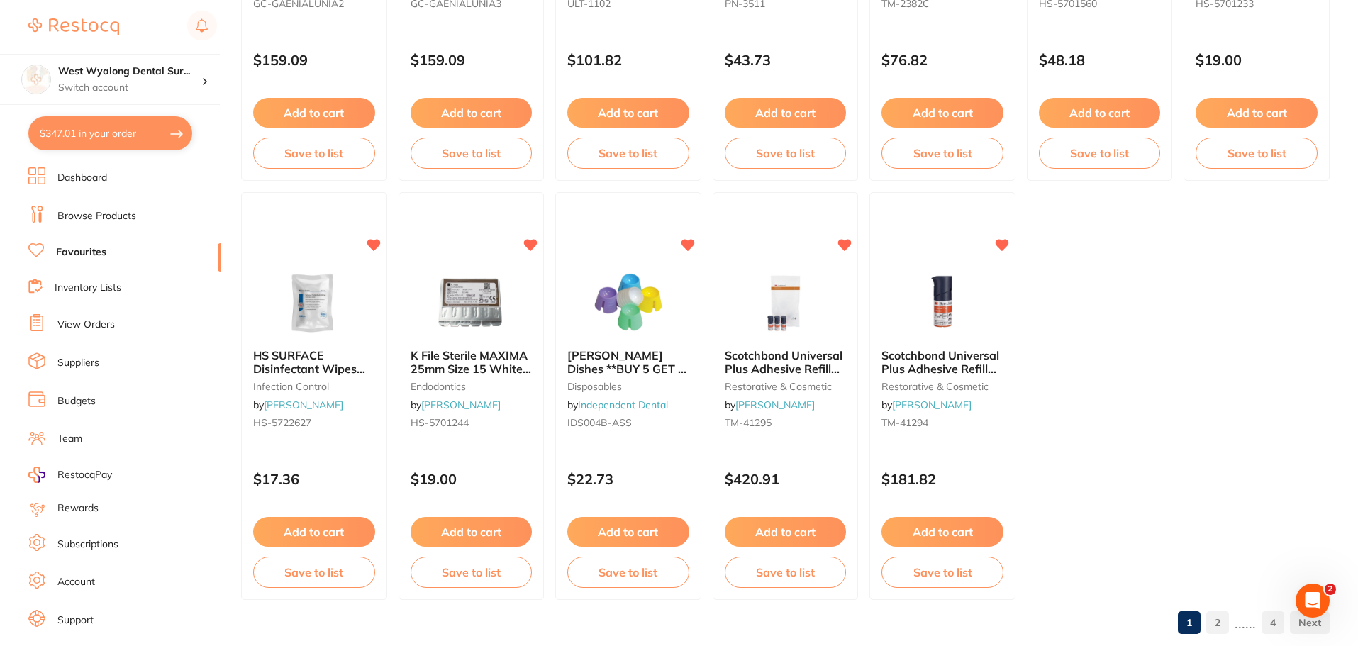
scroll to position [2934, 0]
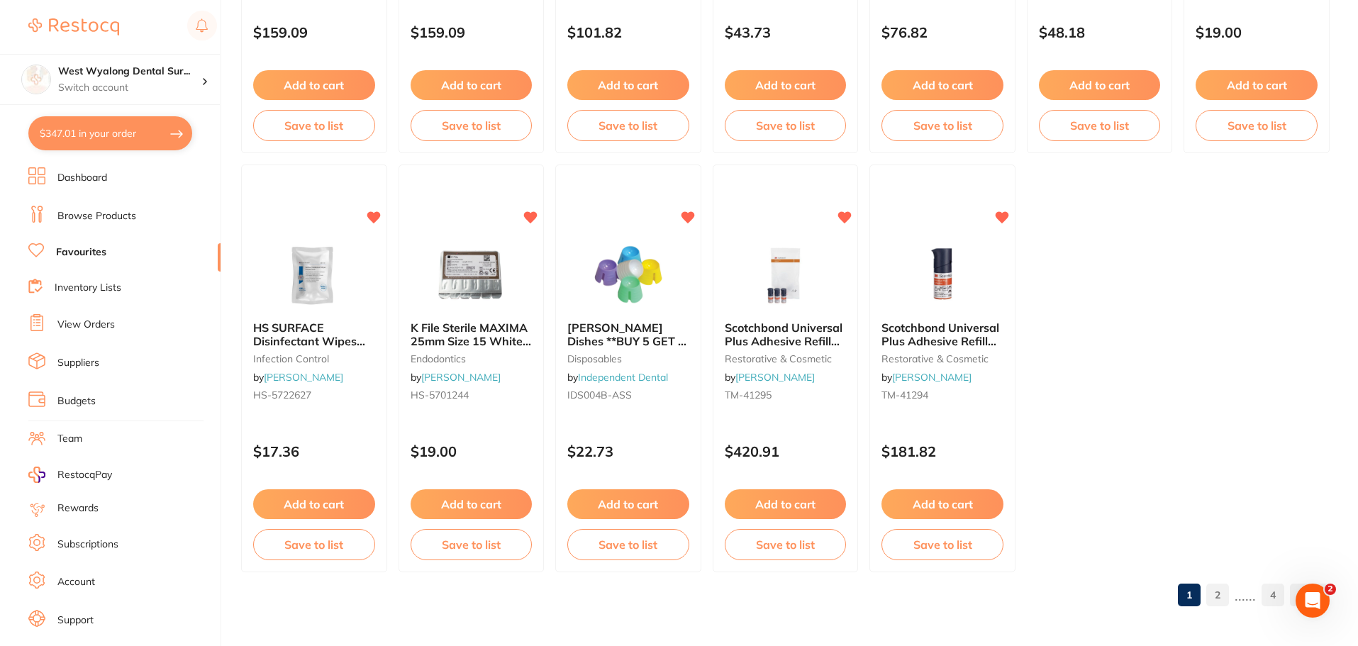
drag, startPoint x: 1224, startPoint y: 600, endPoint x: 1182, endPoint y: 587, distance: 43.7
click at [1223, 600] on link "2" at bounding box center [1217, 595] width 23 height 28
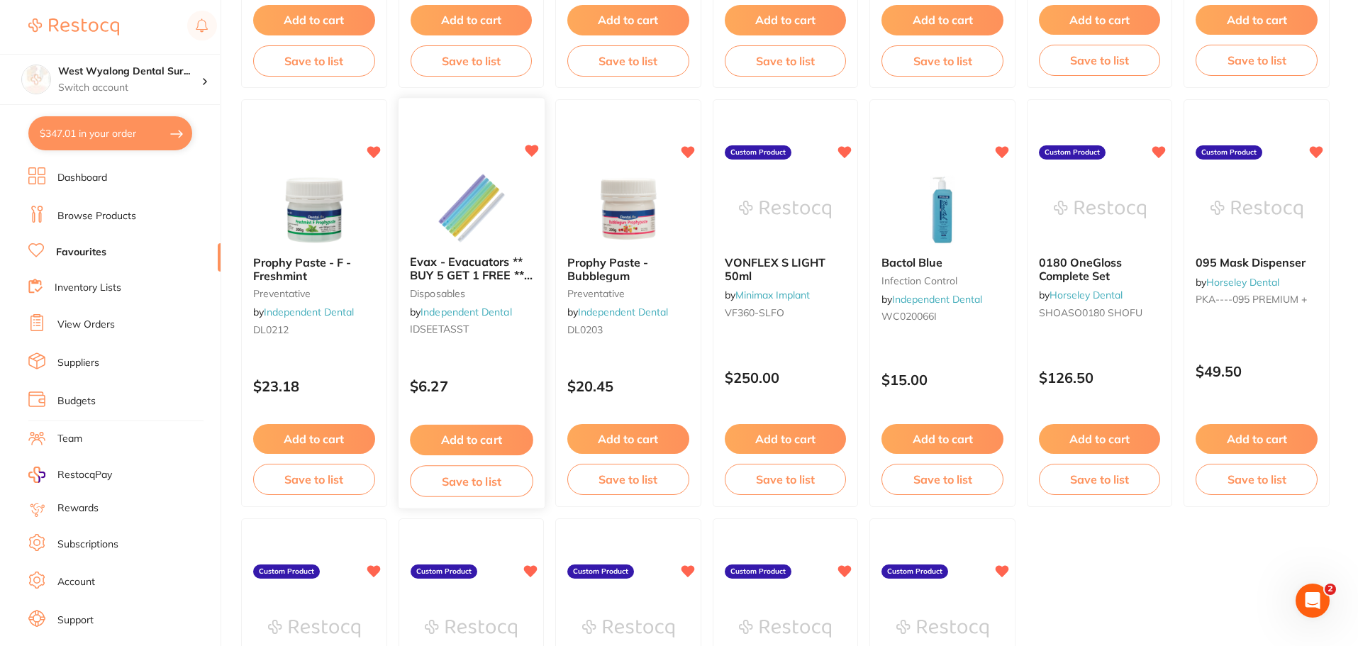
scroll to position [2580, 0]
click at [460, 260] on span "Evax - Evacuators ** BUY 5 GET 1 FREE ** - Assorted" at bounding box center [470, 276] width 121 height 40
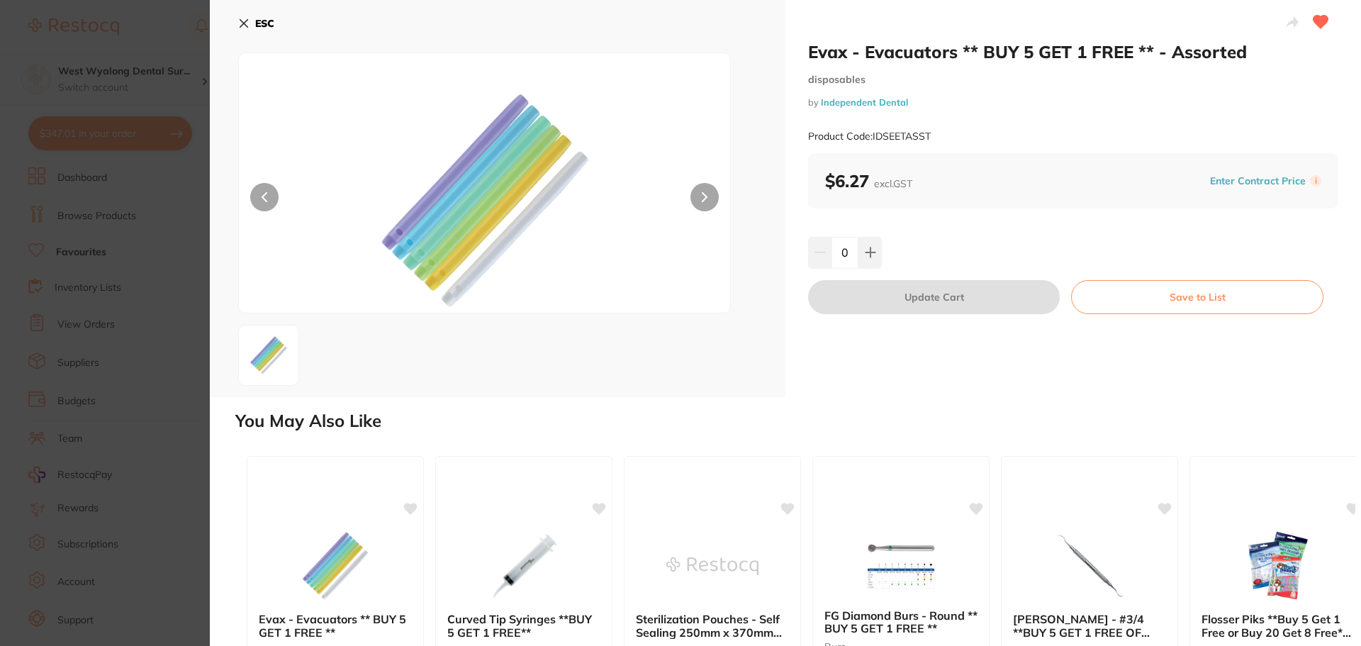
click at [242, 19] on icon at bounding box center [243, 23] width 11 height 11
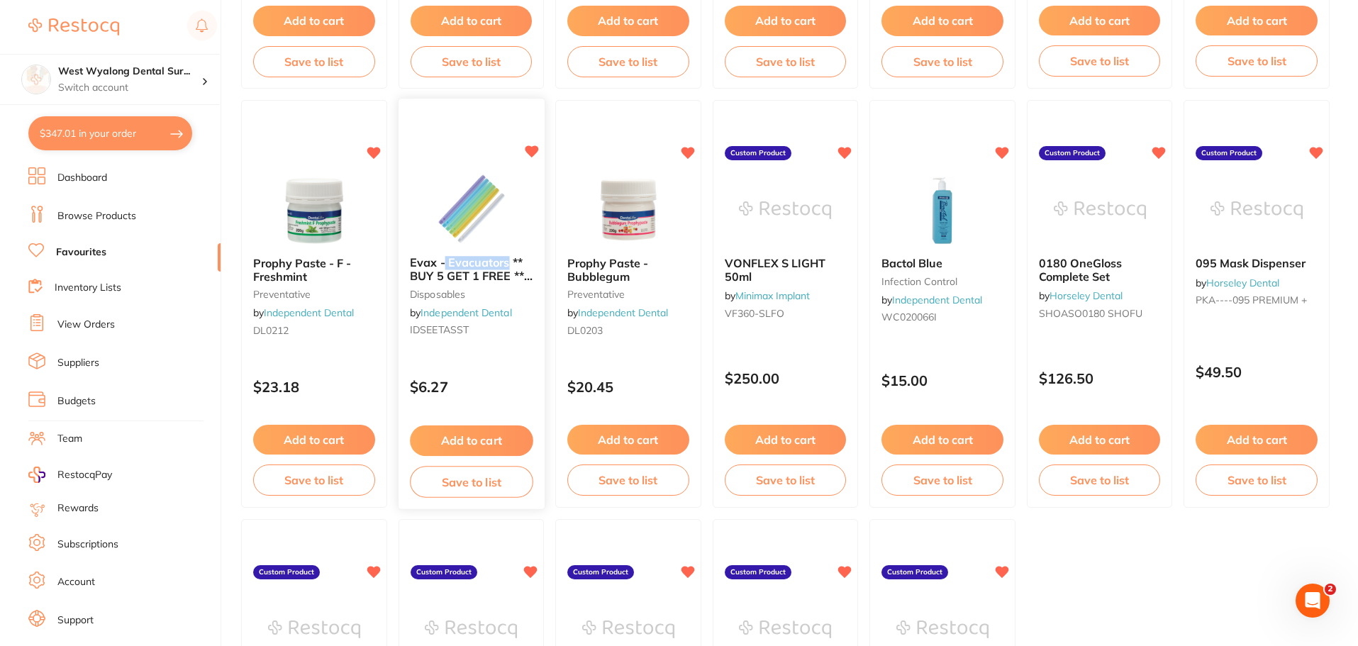
drag, startPoint x: 445, startPoint y: 263, endPoint x: 508, endPoint y: 264, distance: 63.1
click at [508, 264] on span "Evax - Evacuators ** BUY 5 GET 1 FREE ** - Assorted" at bounding box center [471, 276] width 123 height 40
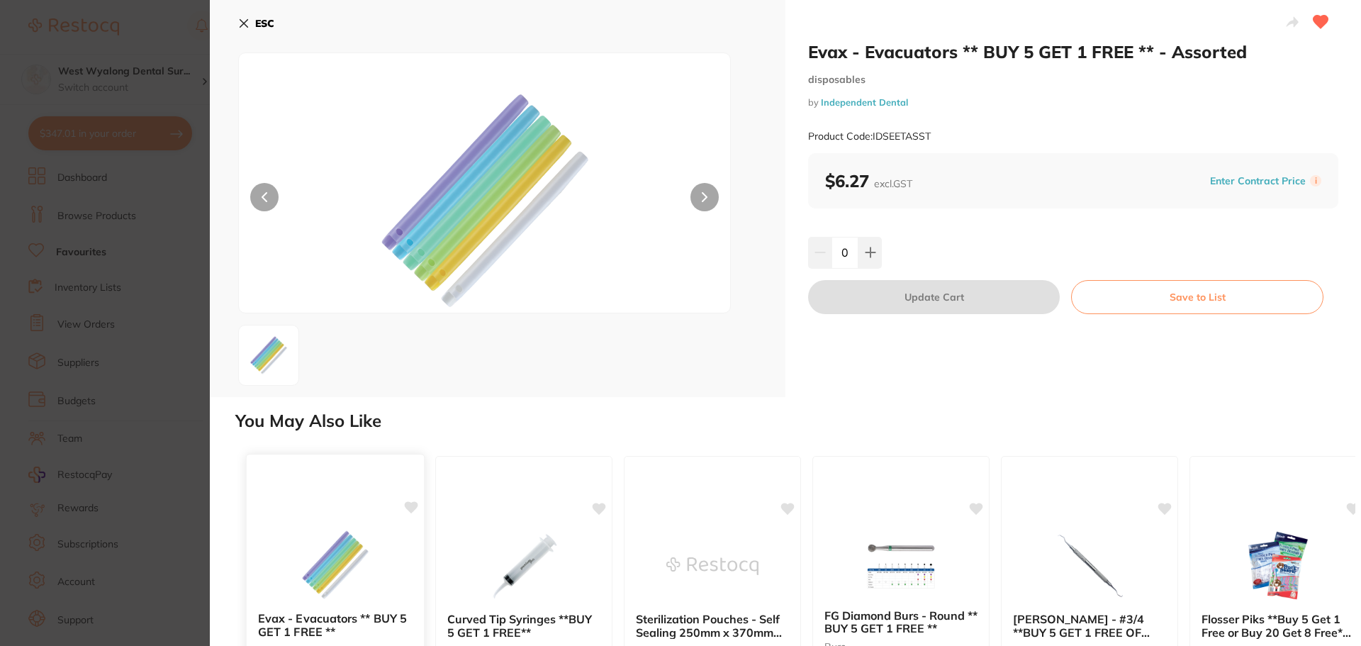
drag, startPoint x: 501, startPoint y: 261, endPoint x: 396, endPoint y: 457, distance: 222.0
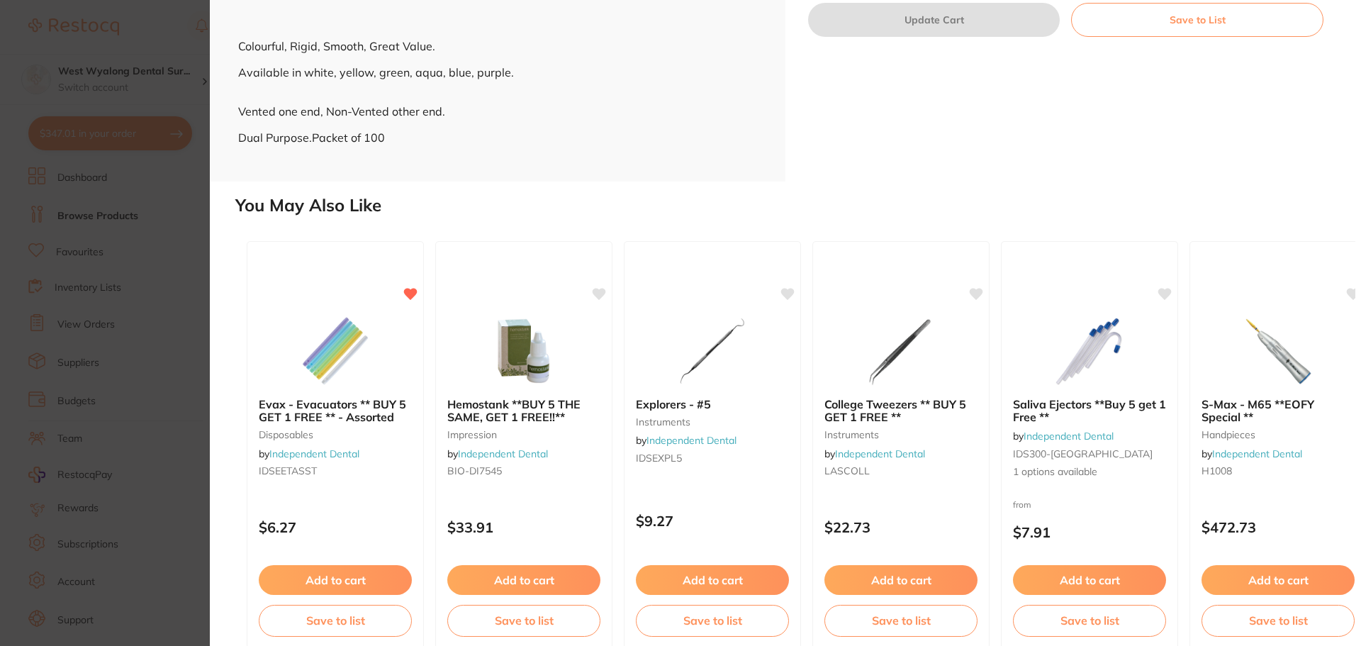
scroll to position [475, 0]
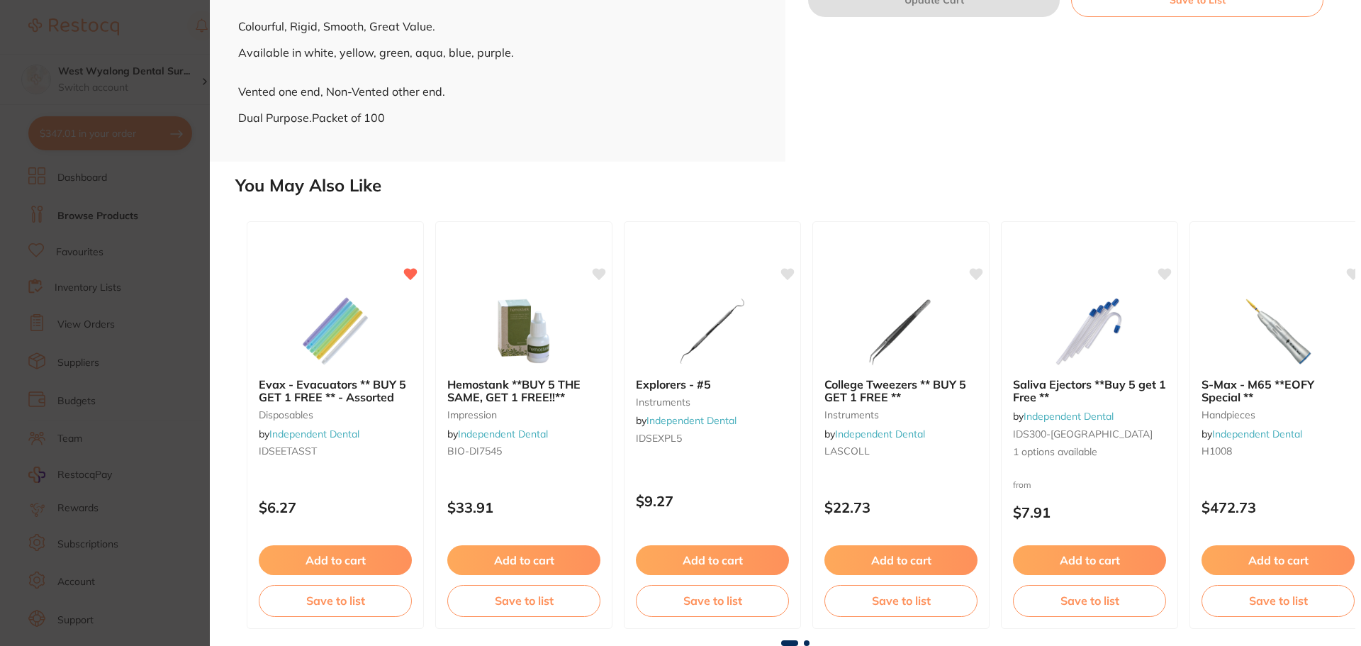
click at [805, 644] on span at bounding box center [807, 643] width 6 height 6
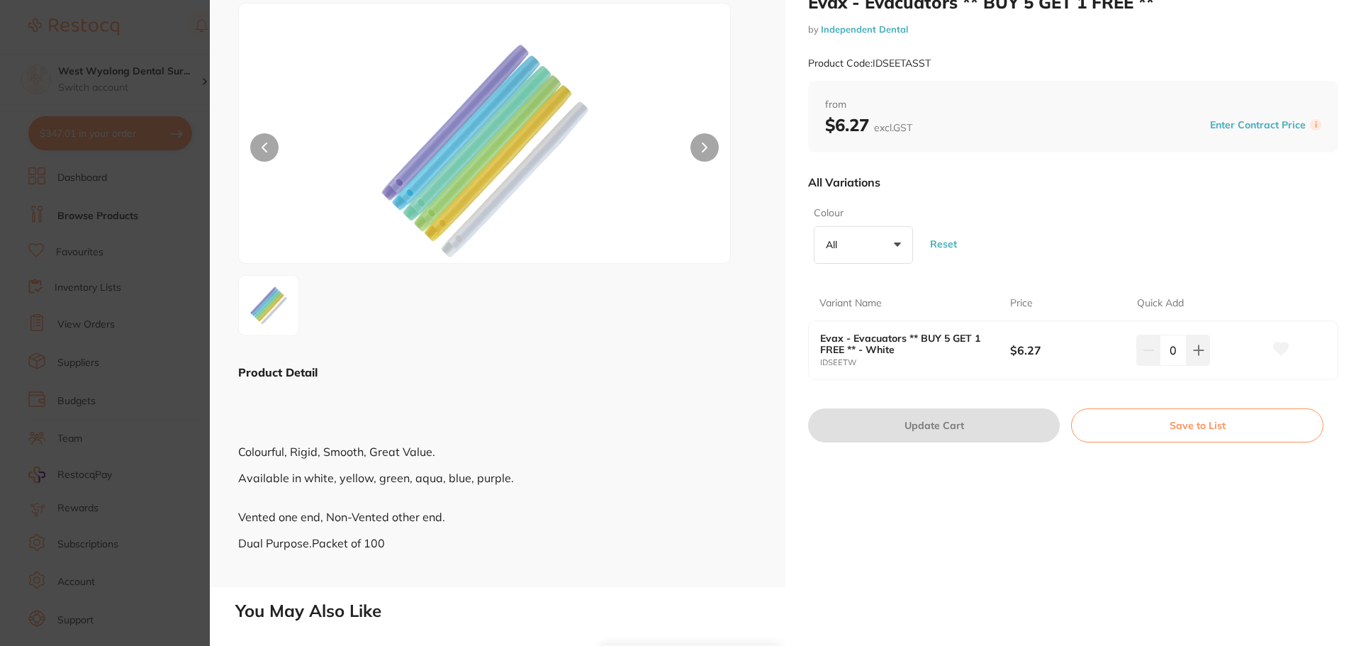
scroll to position [0, 0]
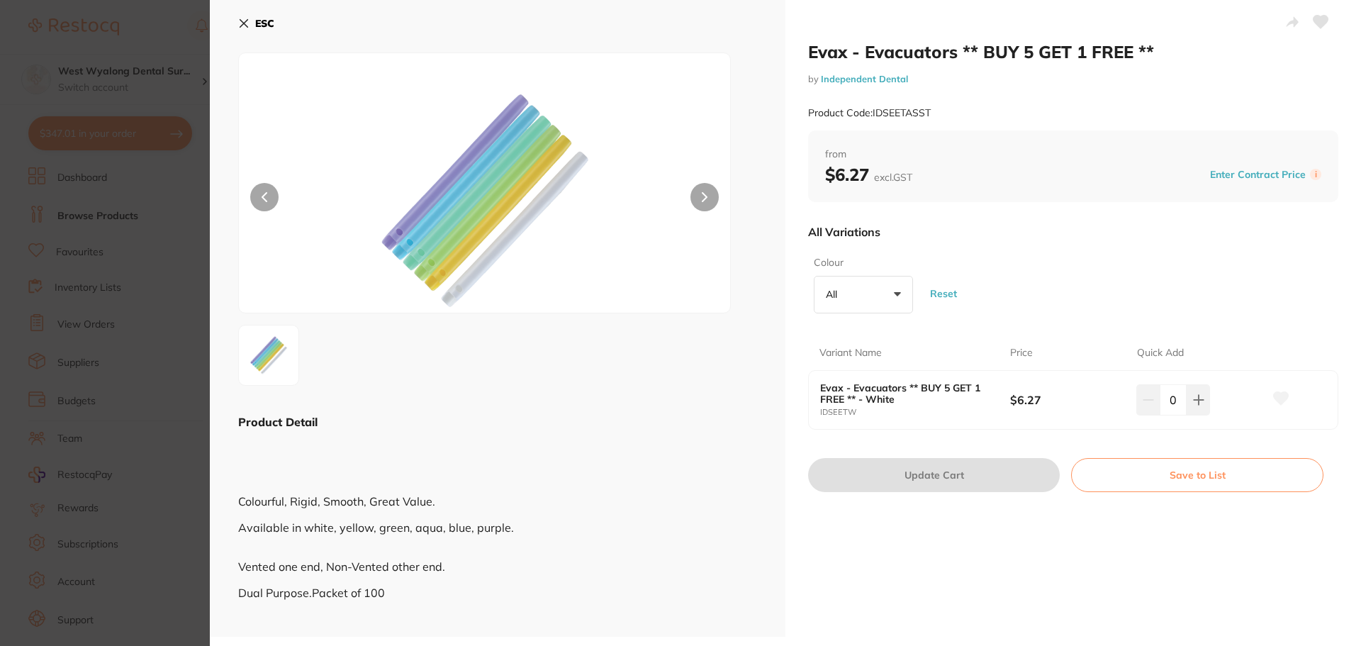
click at [250, 29] on button "ESC" at bounding box center [256, 23] width 36 height 24
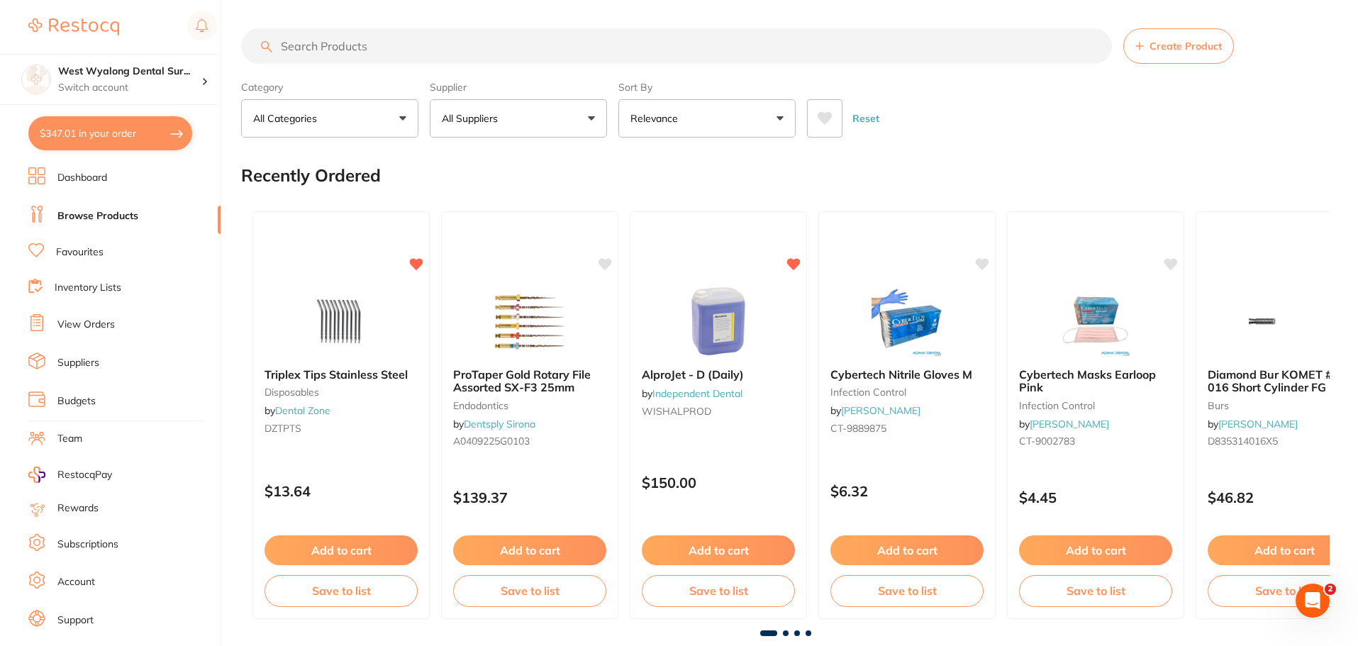
click at [289, 49] on input "search" at bounding box center [676, 45] width 871 height 35
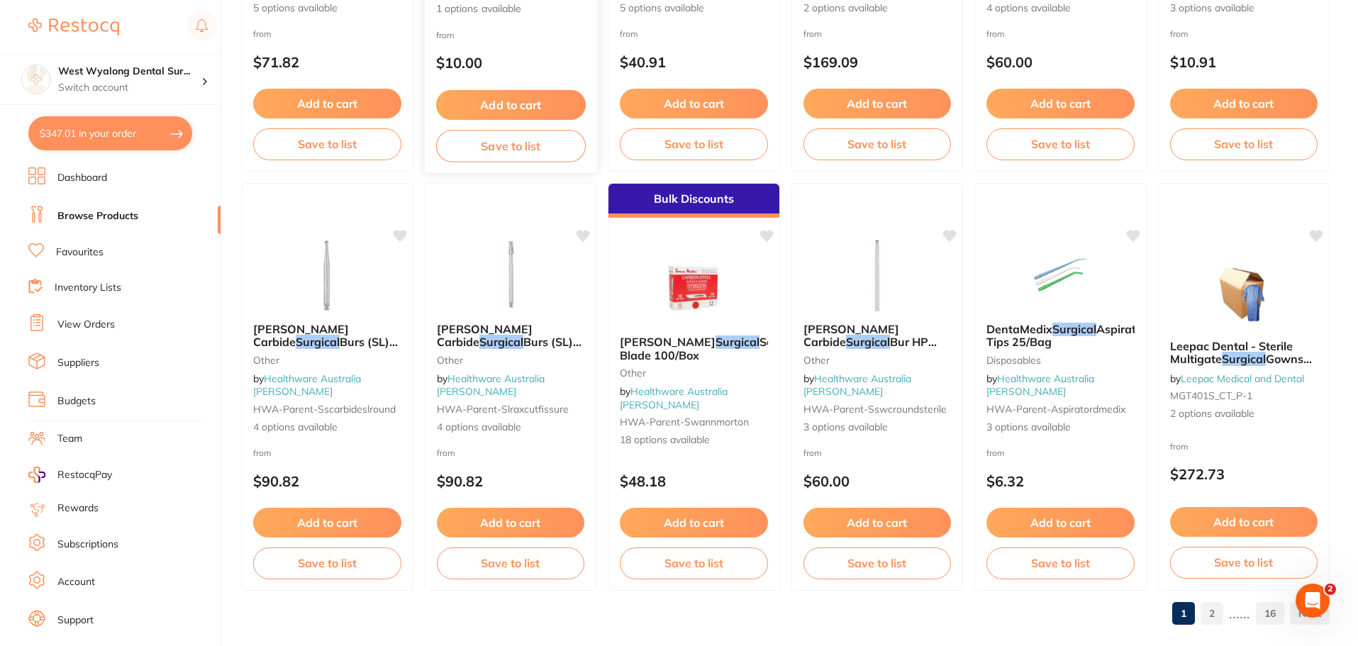
scroll to position [3387, 0]
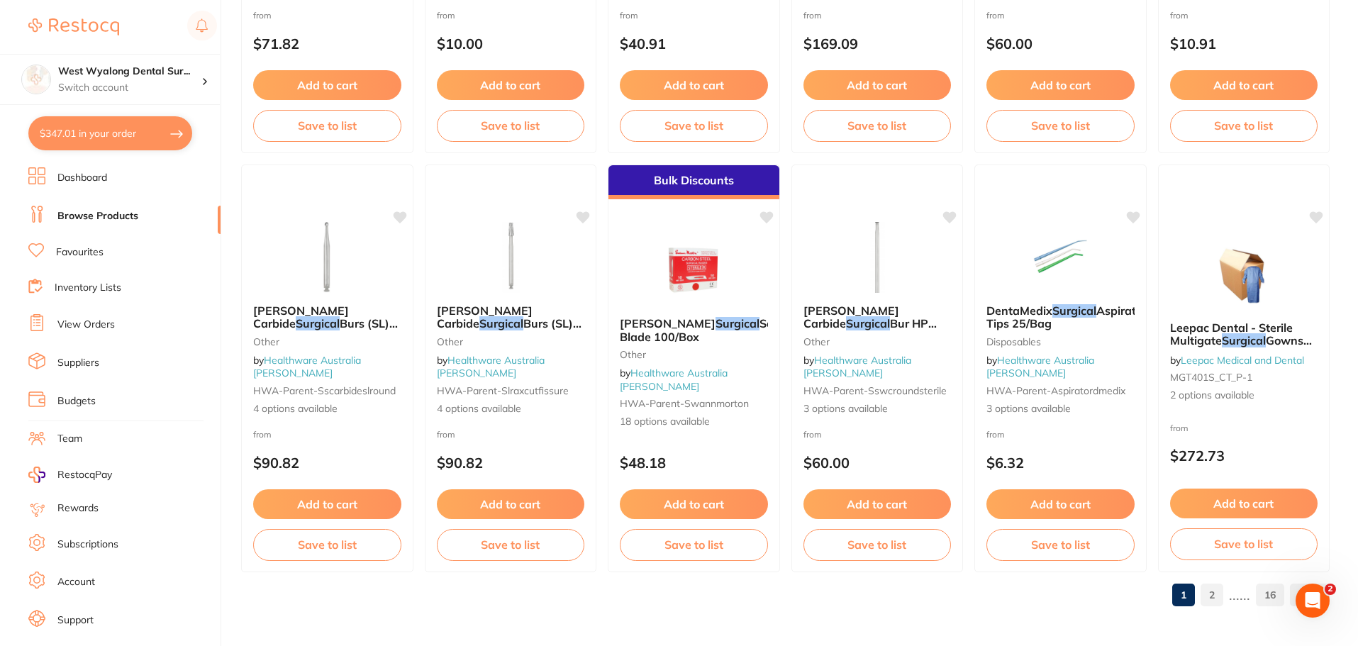
click at [1221, 592] on link "2" at bounding box center [1211, 595] width 23 height 28
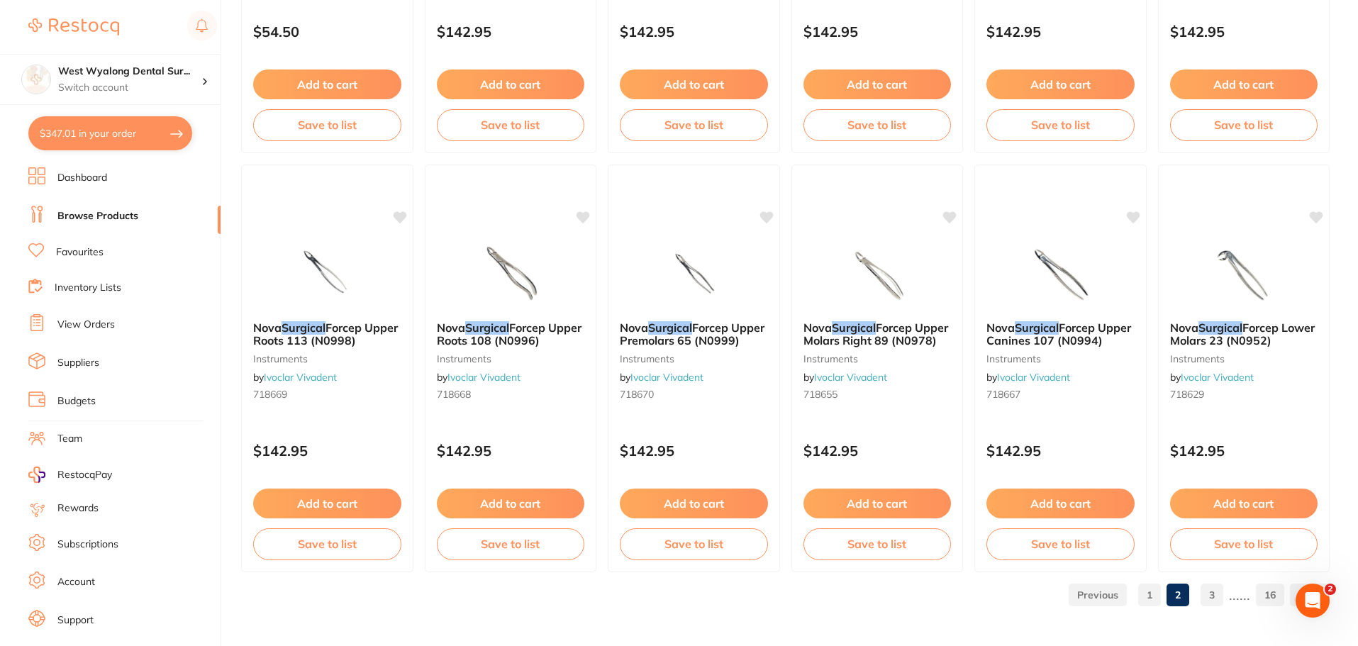
drag, startPoint x: 1205, startPoint y: 598, endPoint x: 1137, endPoint y: 581, distance: 69.5
click at [1205, 598] on link "3" at bounding box center [1211, 595] width 23 height 28
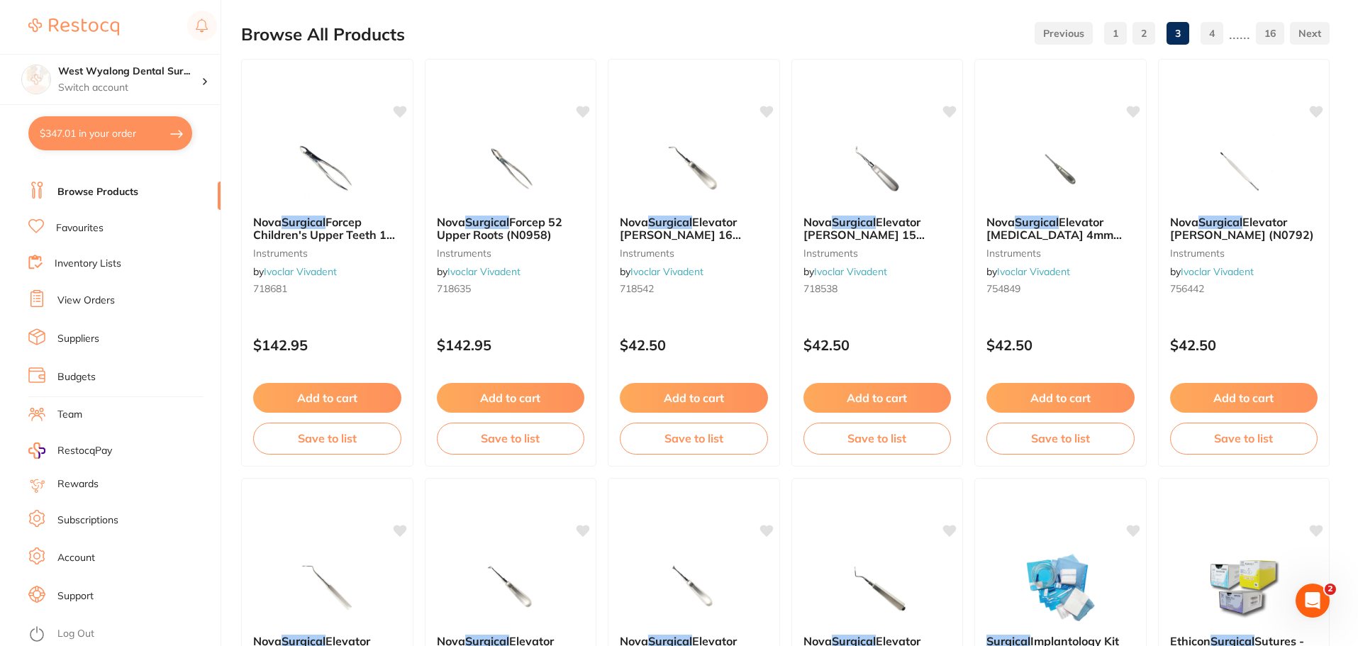
scroll to position [0, 0]
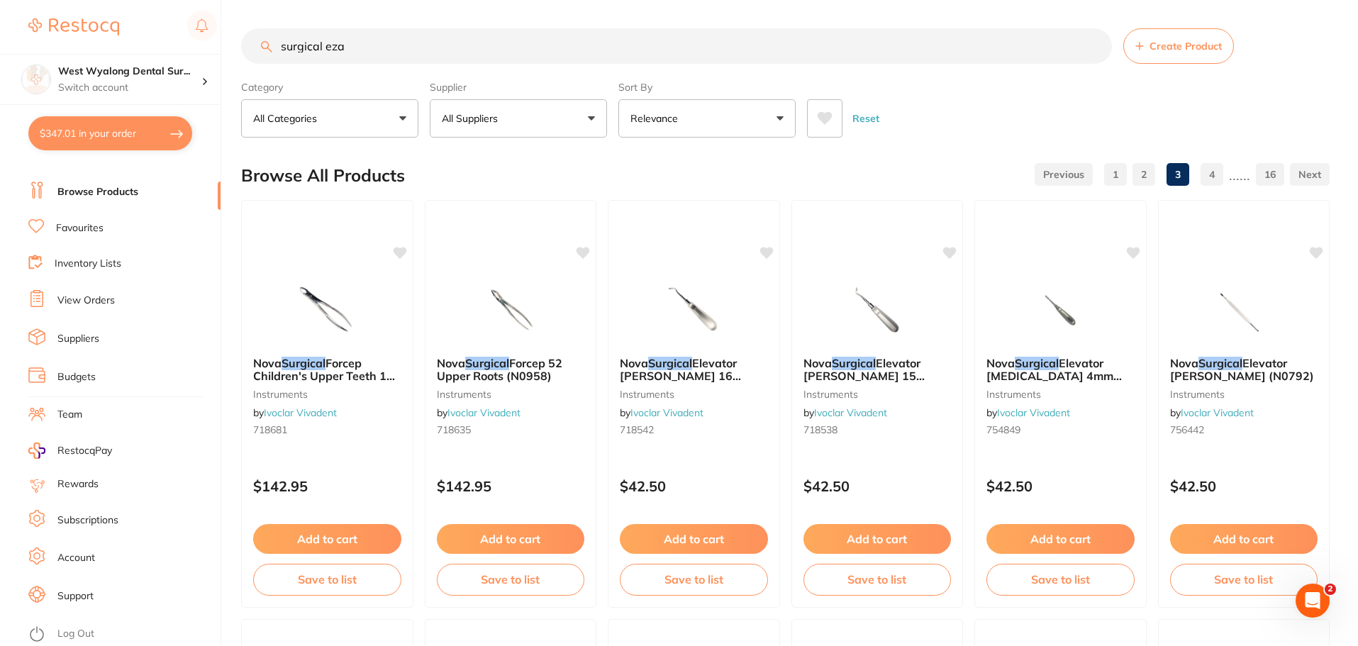
click at [381, 49] on input "surgical eza" at bounding box center [676, 45] width 871 height 35
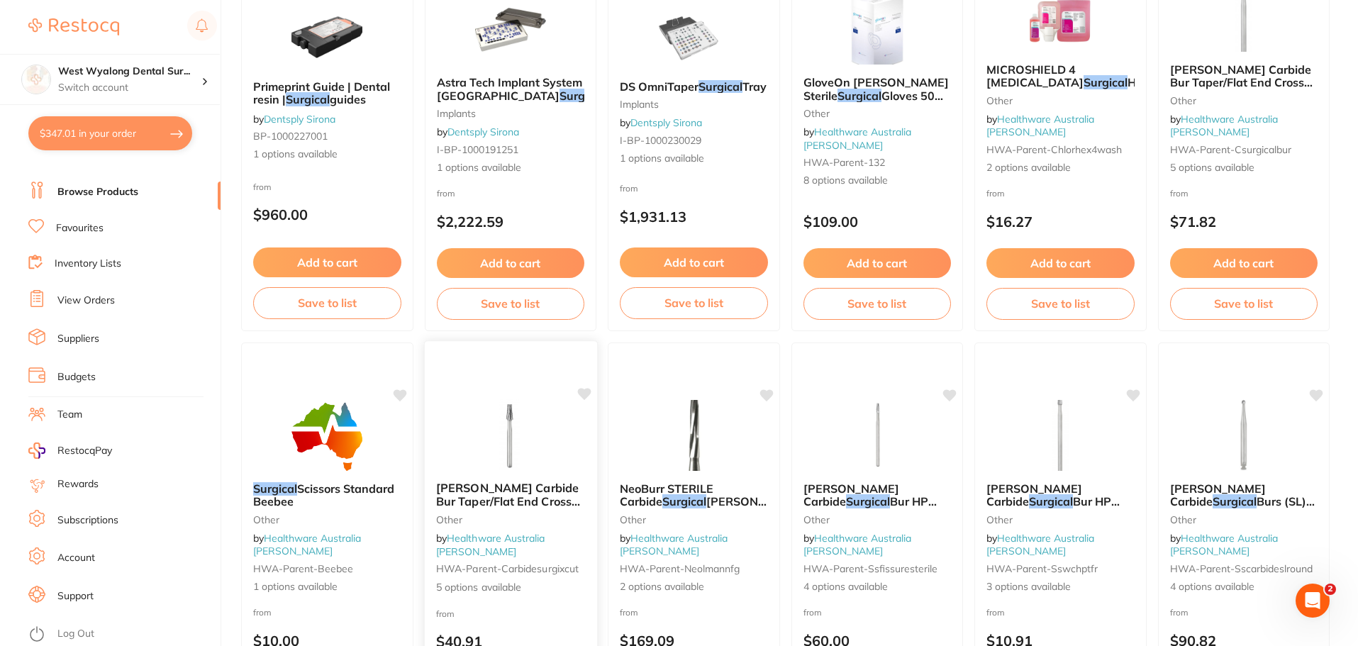
scroll to position [3387, 0]
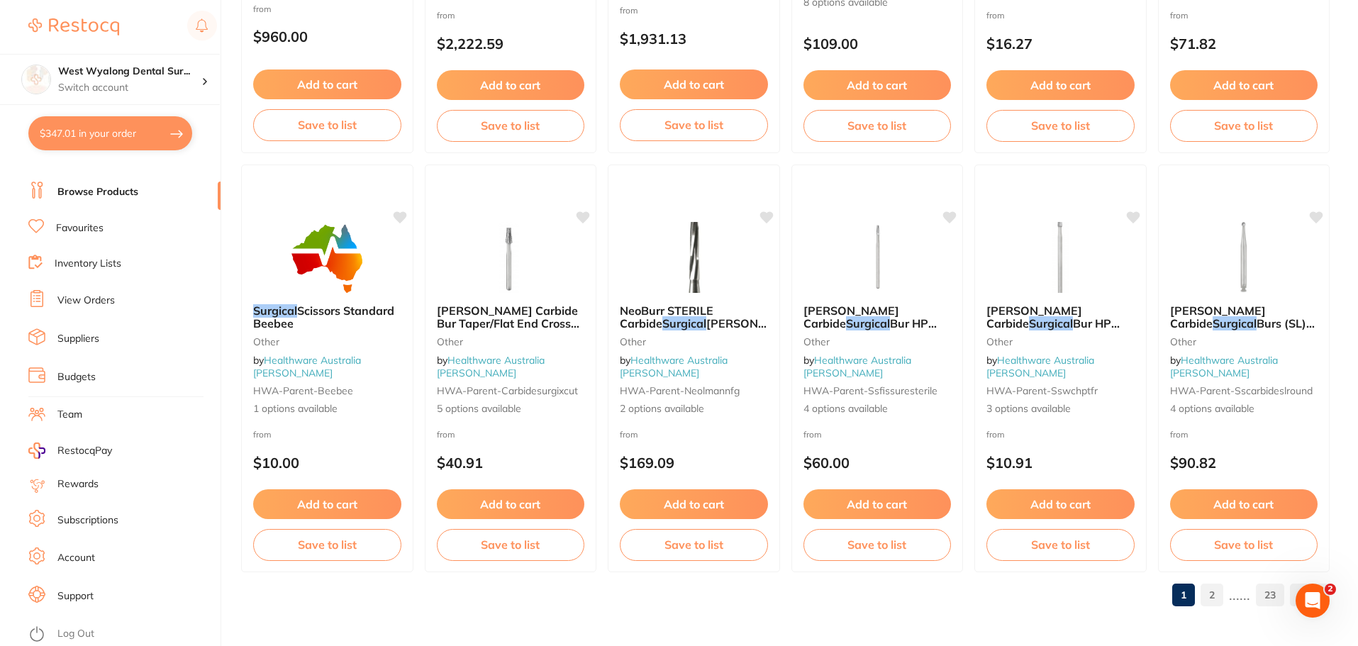
type input "surgical [PERSON_NAME] disposible"
click at [1205, 597] on link "2" at bounding box center [1211, 595] width 23 height 28
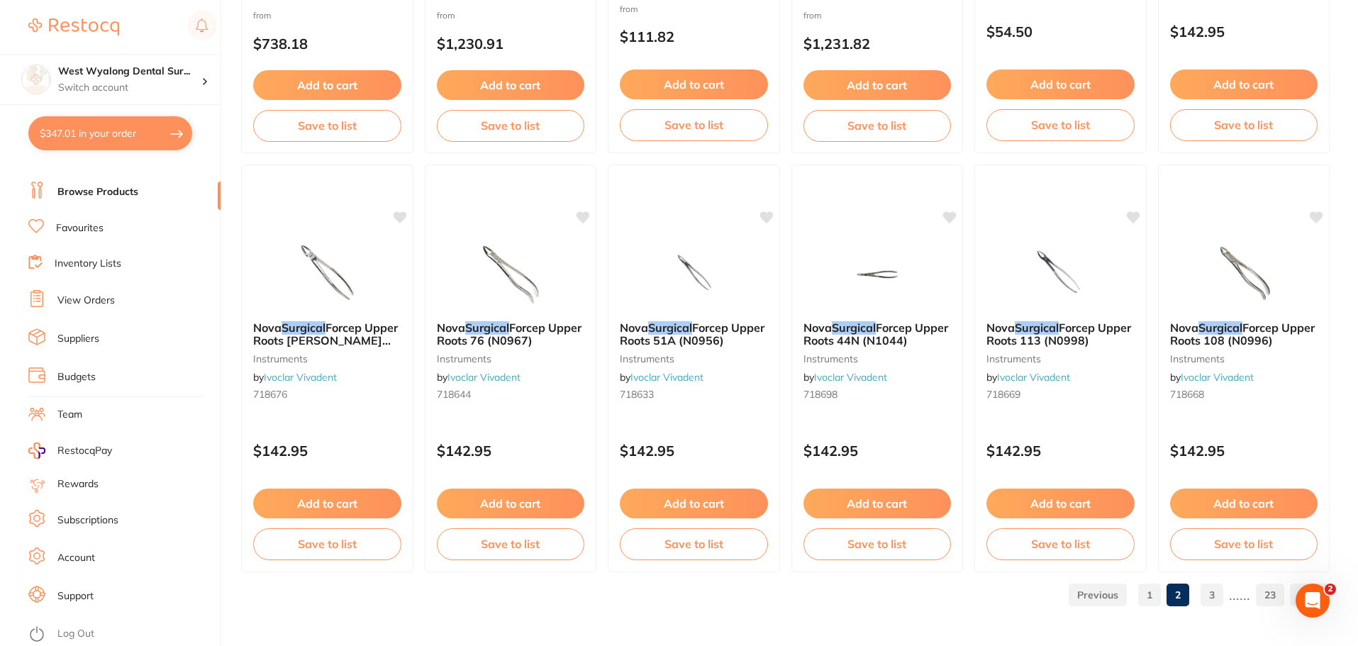
click at [1218, 595] on link "3" at bounding box center [1211, 595] width 23 height 28
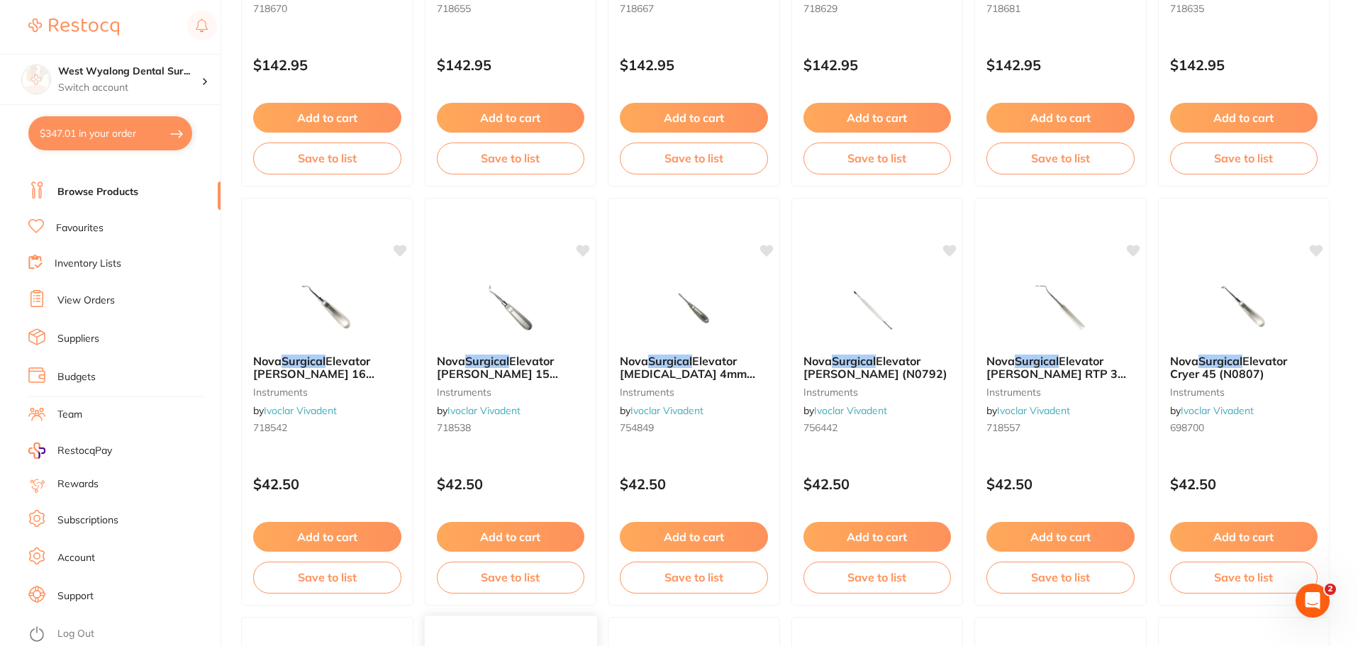
scroll to position [0, 0]
